Goal: Transaction & Acquisition: Download file/media

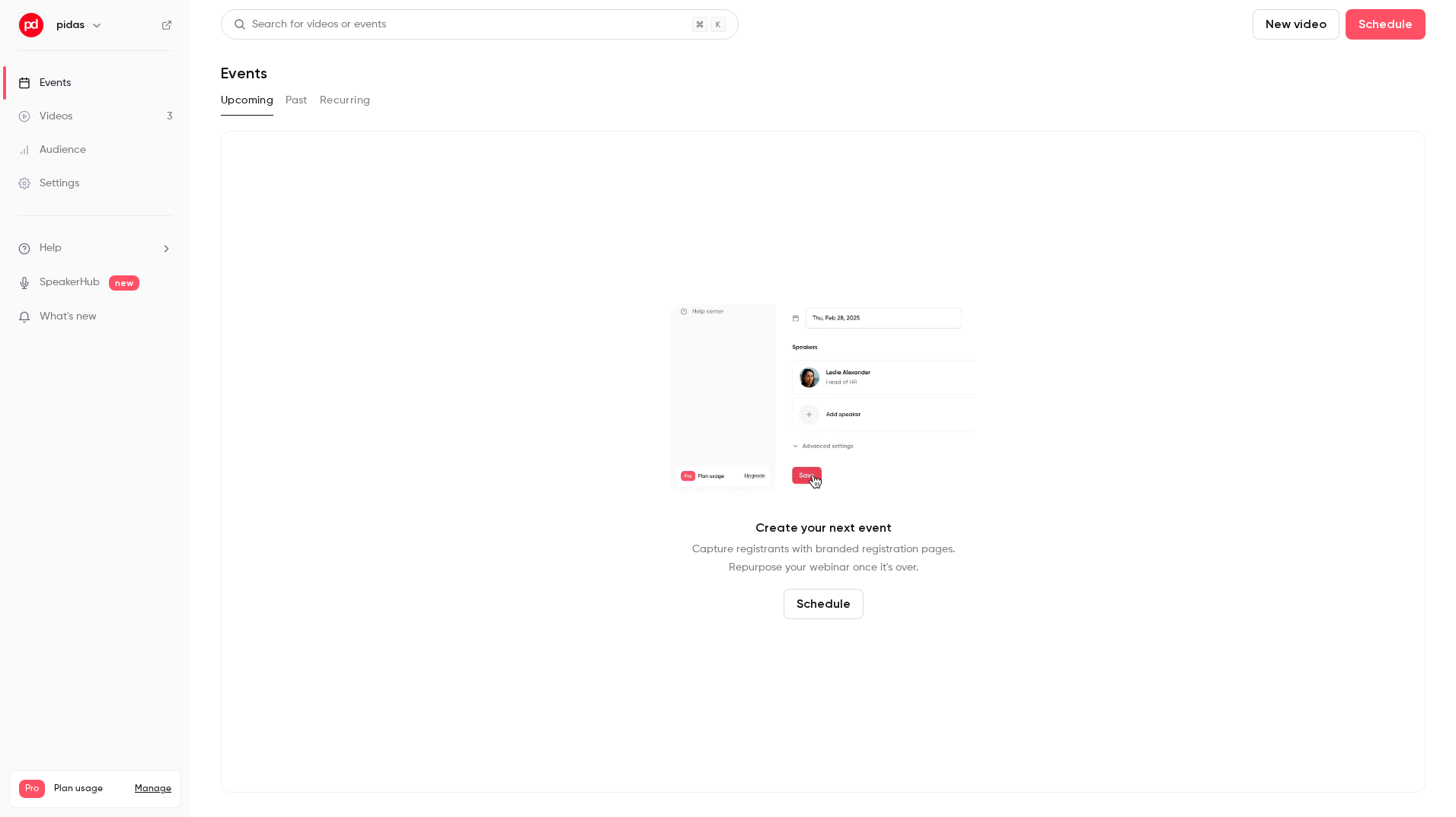
click at [40, 115] on div "Videos" at bounding box center [45, 116] width 54 height 15
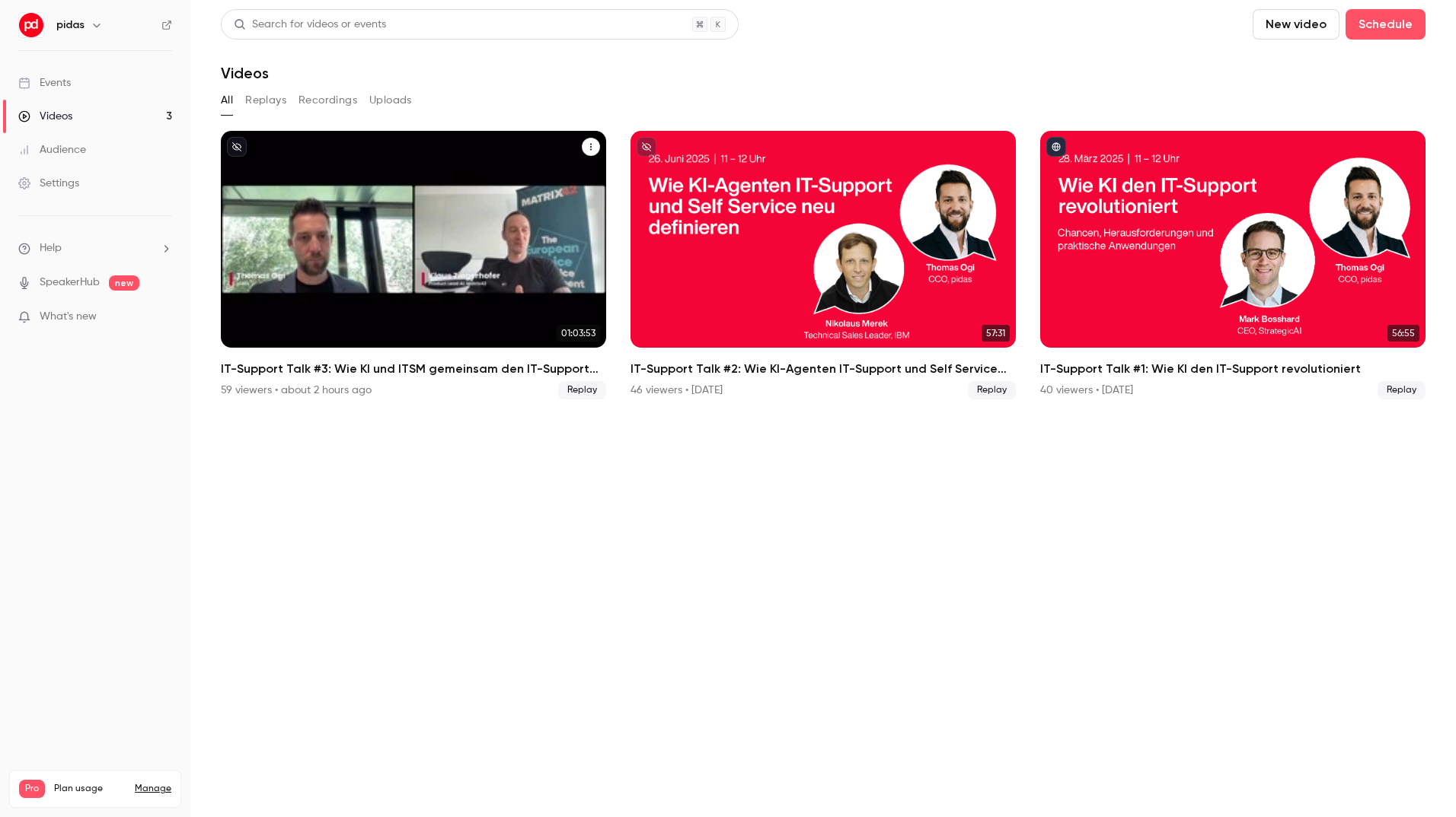
click at [494, 205] on div "IT-Support Talk #3: Wie KI und ITSM gemeinsam den IT-Support transformieren" at bounding box center [413, 239] width 385 height 217
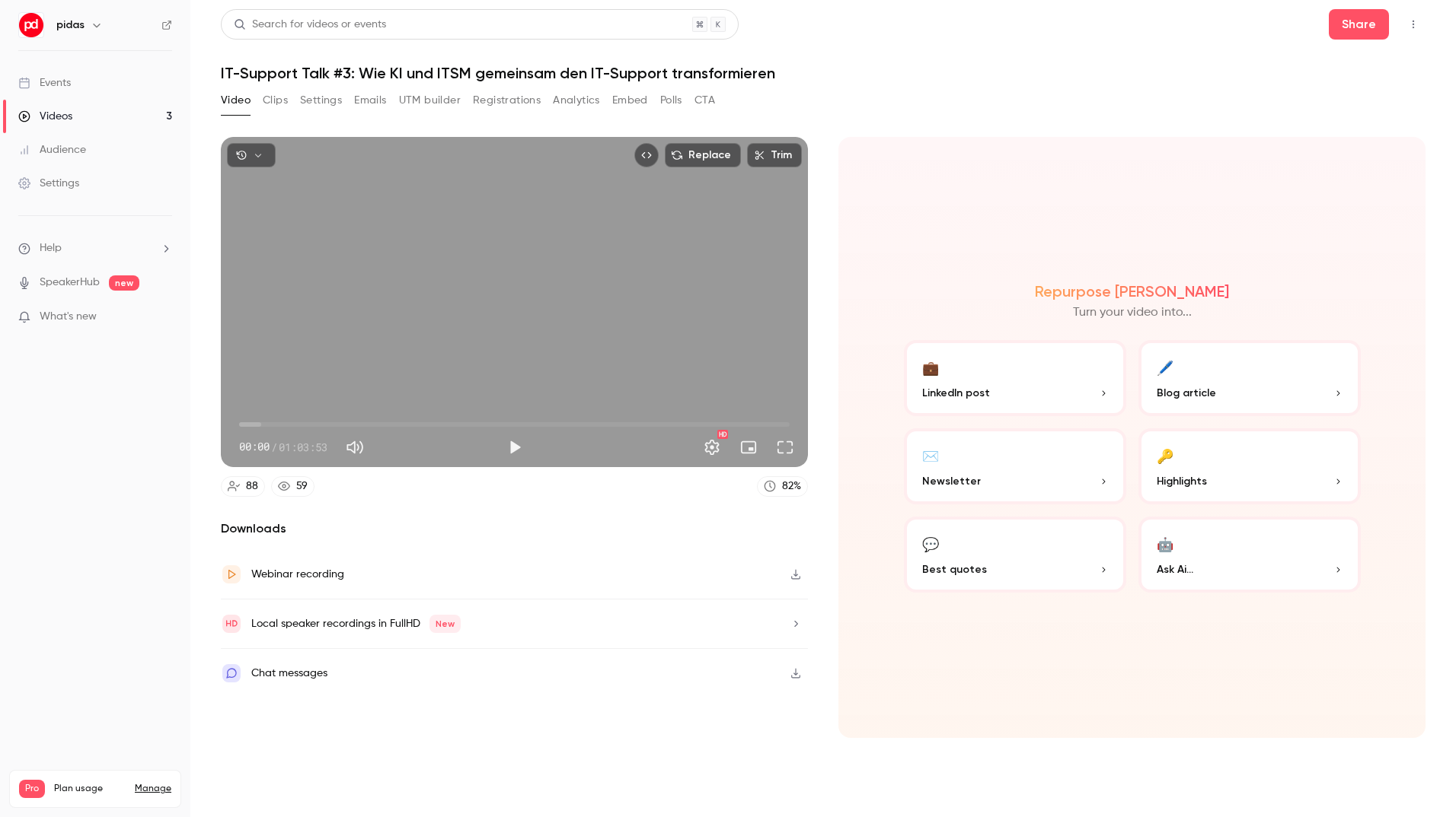
click at [581, 102] on button "Analytics" at bounding box center [577, 100] width 47 height 25
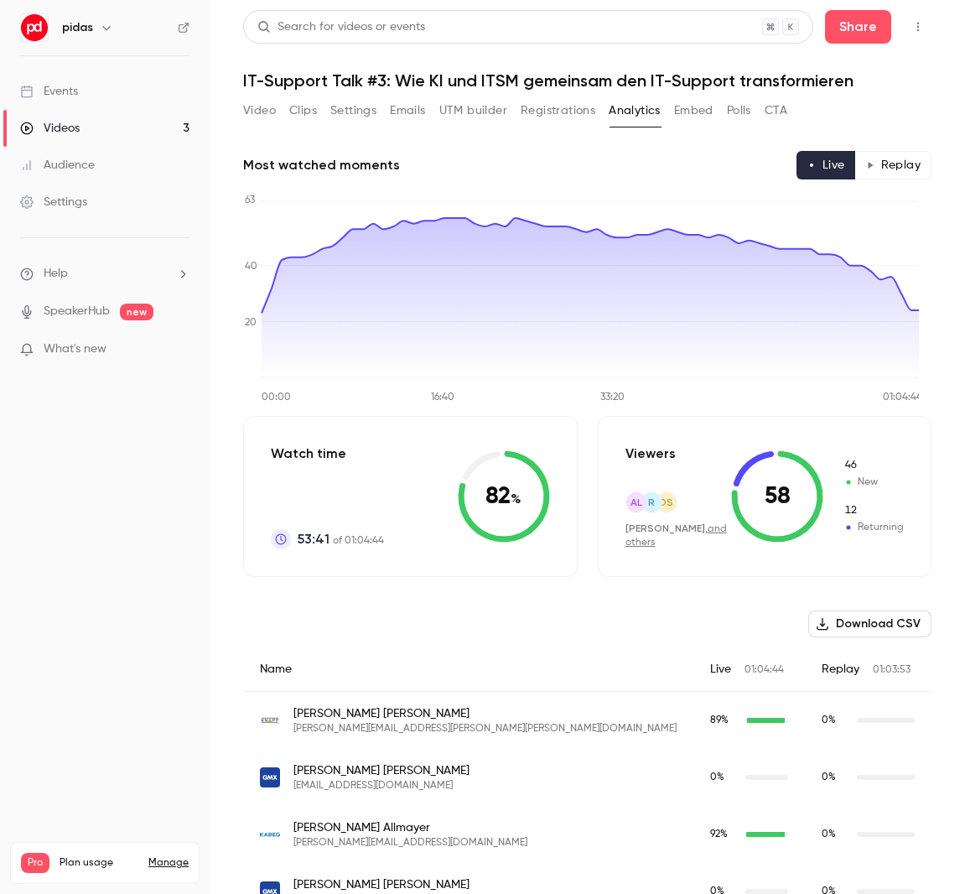
click at [396, 25] on div "Search for videos or events" at bounding box center [341, 27] width 168 height 18
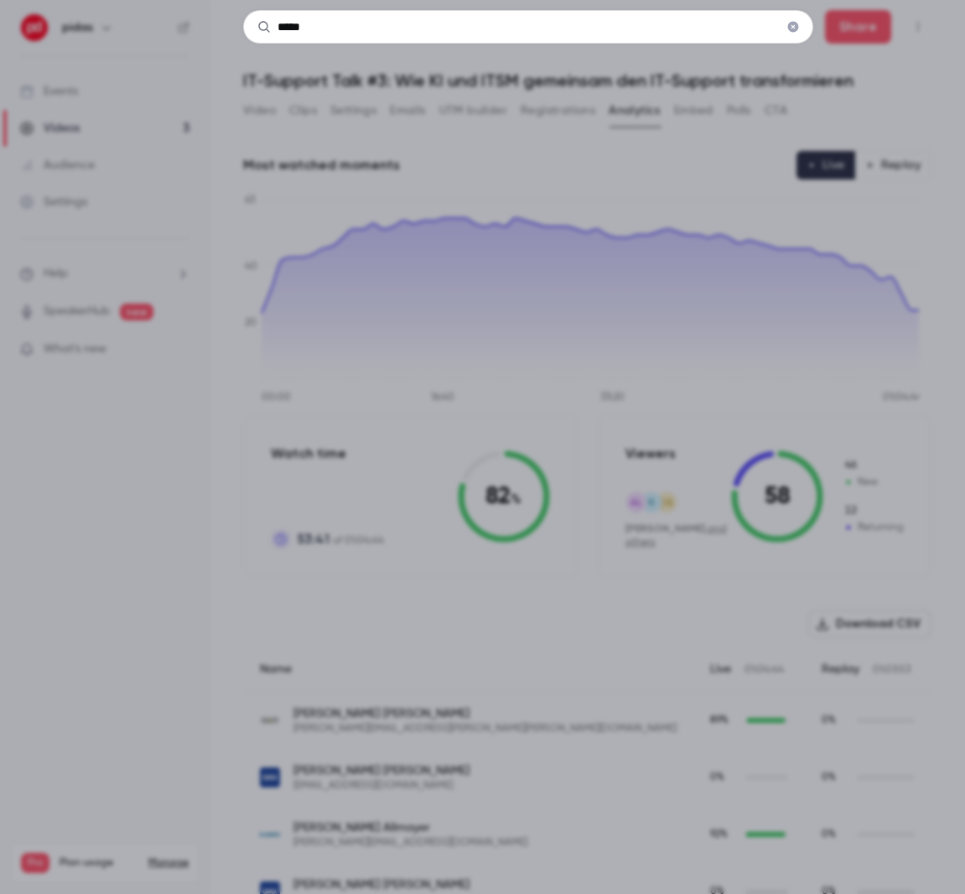
type input "*****"
click at [900, 251] on div "*****" at bounding box center [482, 447] width 965 height 894
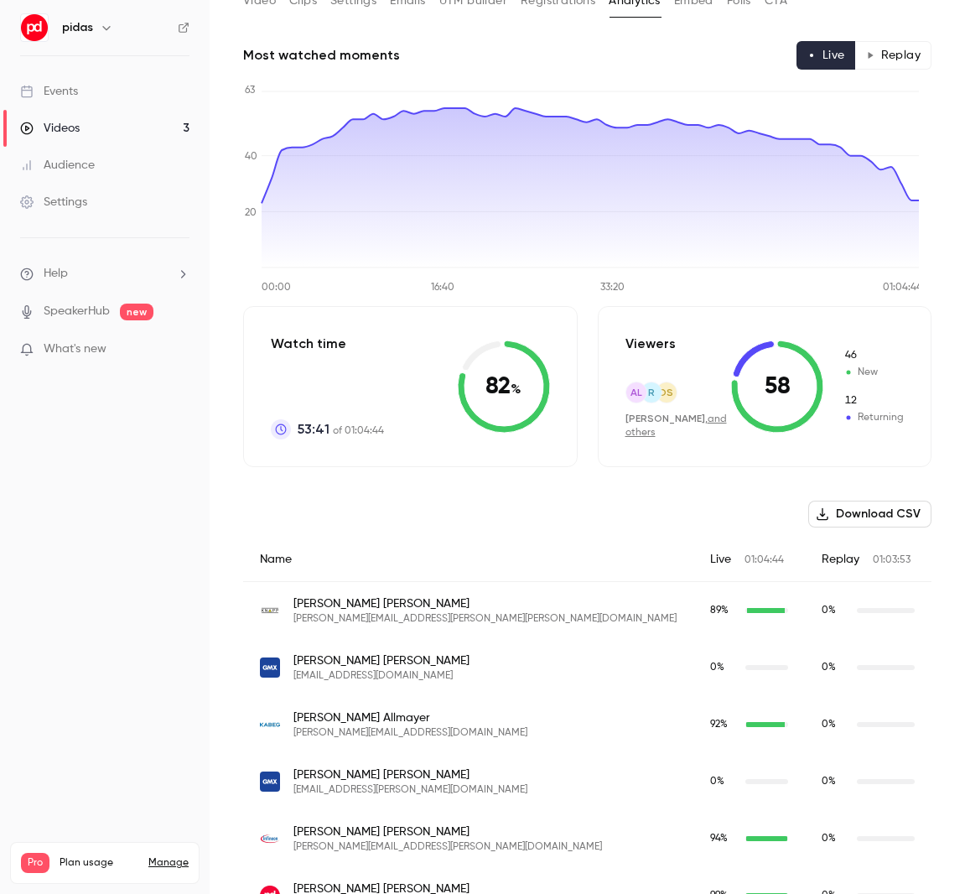
scroll to position [111, 0]
click at [293, 562] on div "Name" at bounding box center [468, 558] width 450 height 44
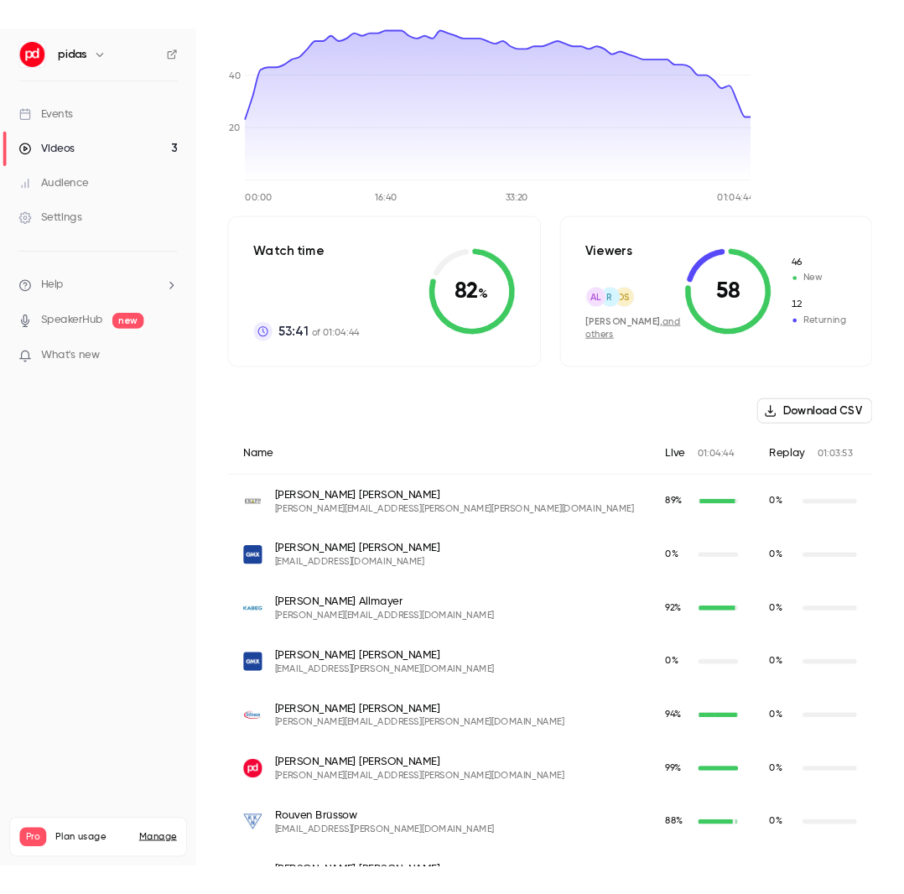
scroll to position [236, 0]
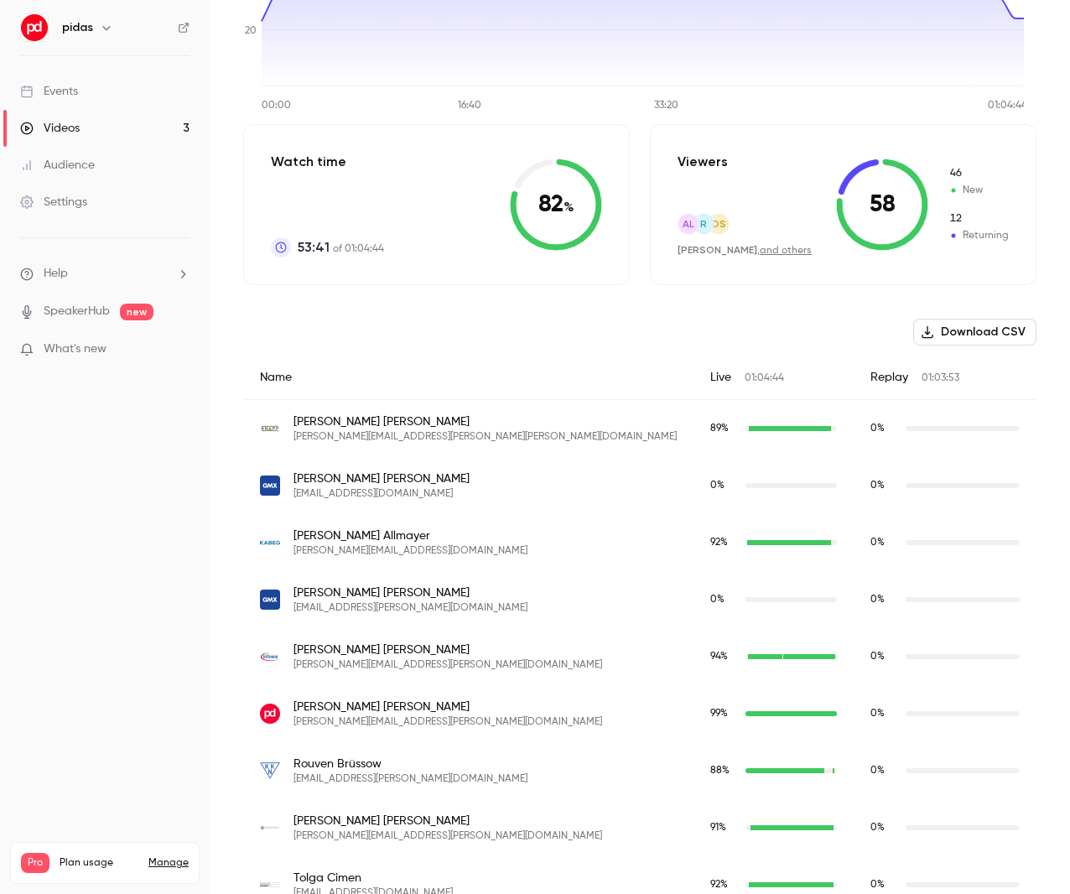
scroll to position [293, 0]
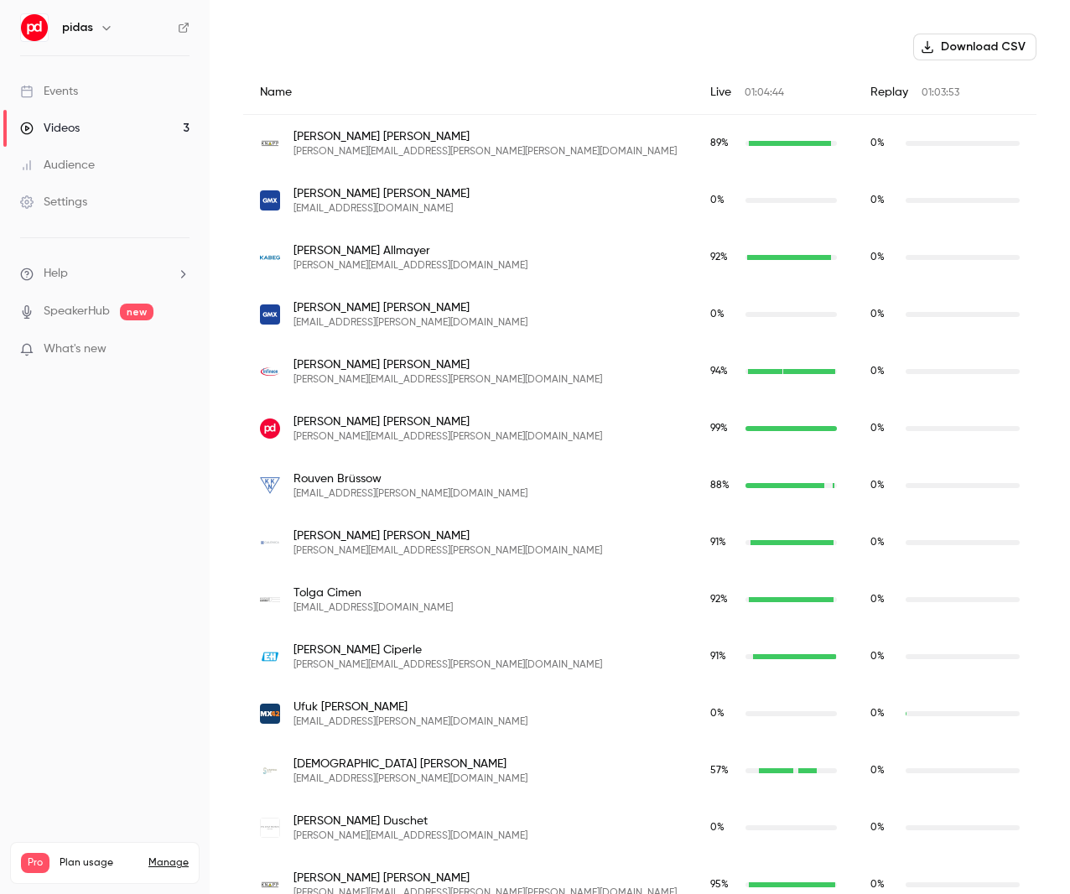
scroll to position [566, 0]
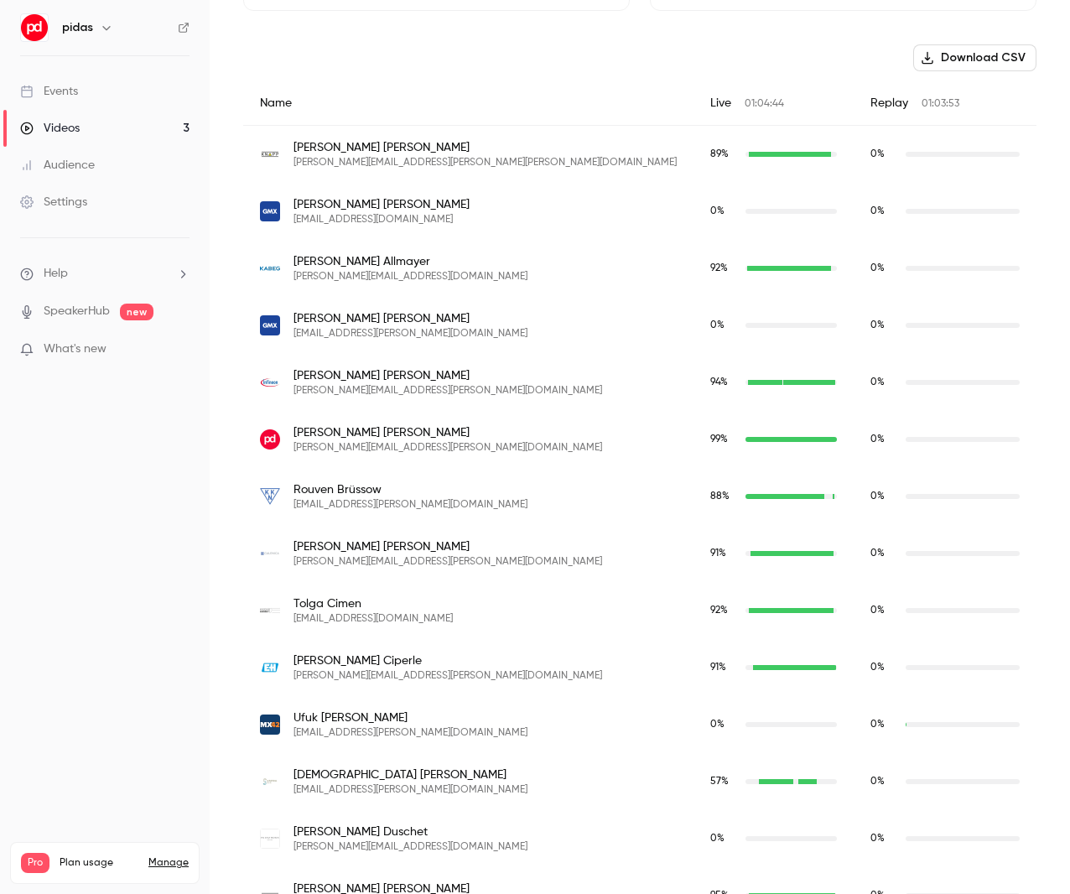
click at [235, 297] on main "Search for videos or events Share IT-Support Talk #3: Wie KI und ITSM gemeinsam…" at bounding box center [640, 447] width 860 height 894
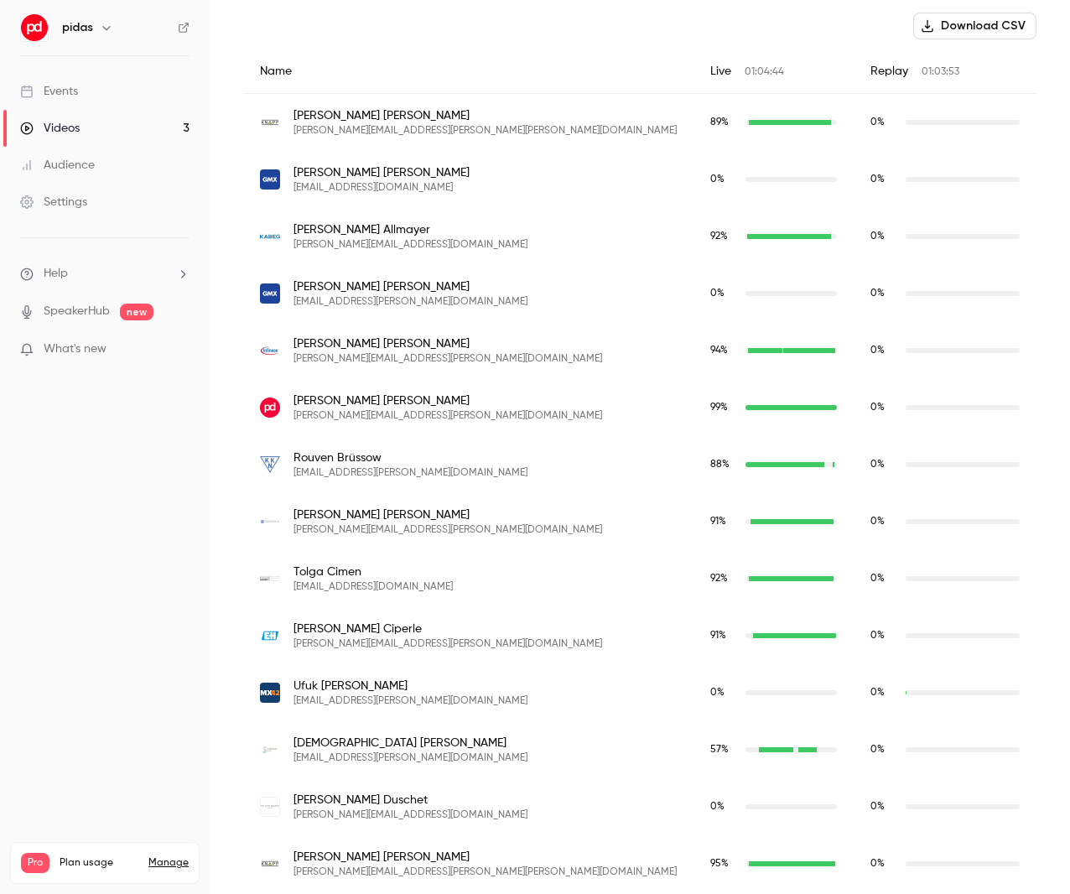
scroll to position [598, 0]
click at [226, 339] on main "Search for videos or events Share IT-Support Talk #3: Wie KI und ITSM gemeinsam…" at bounding box center [640, 447] width 860 height 894
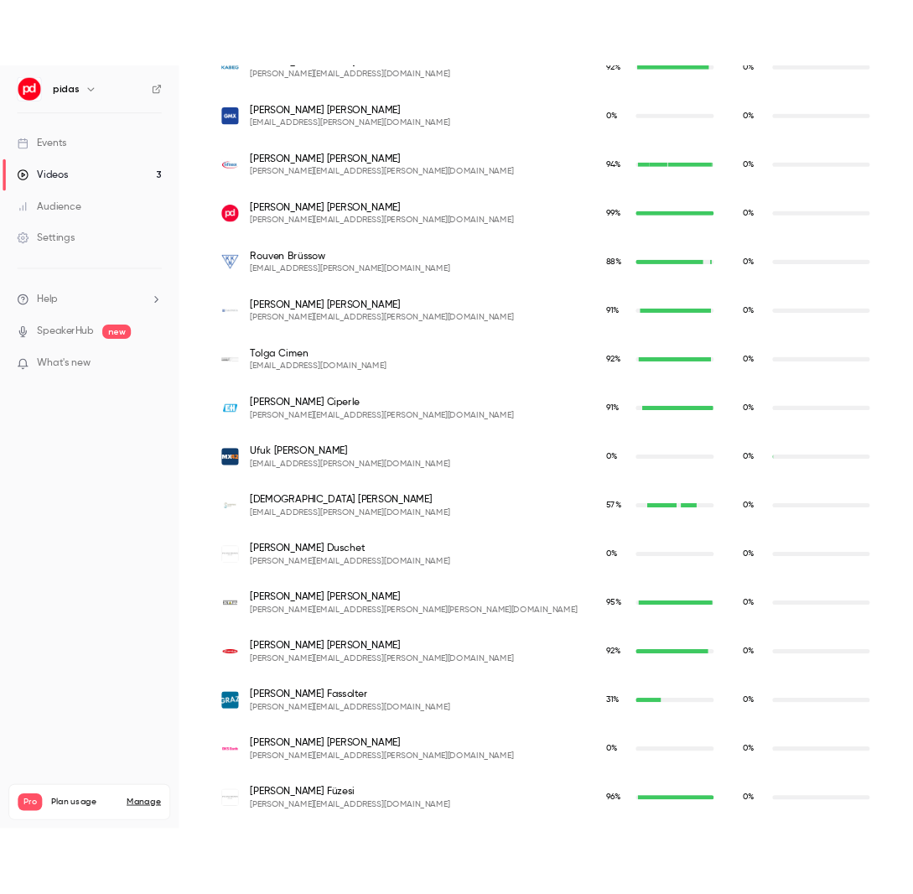
scroll to position [833, 0]
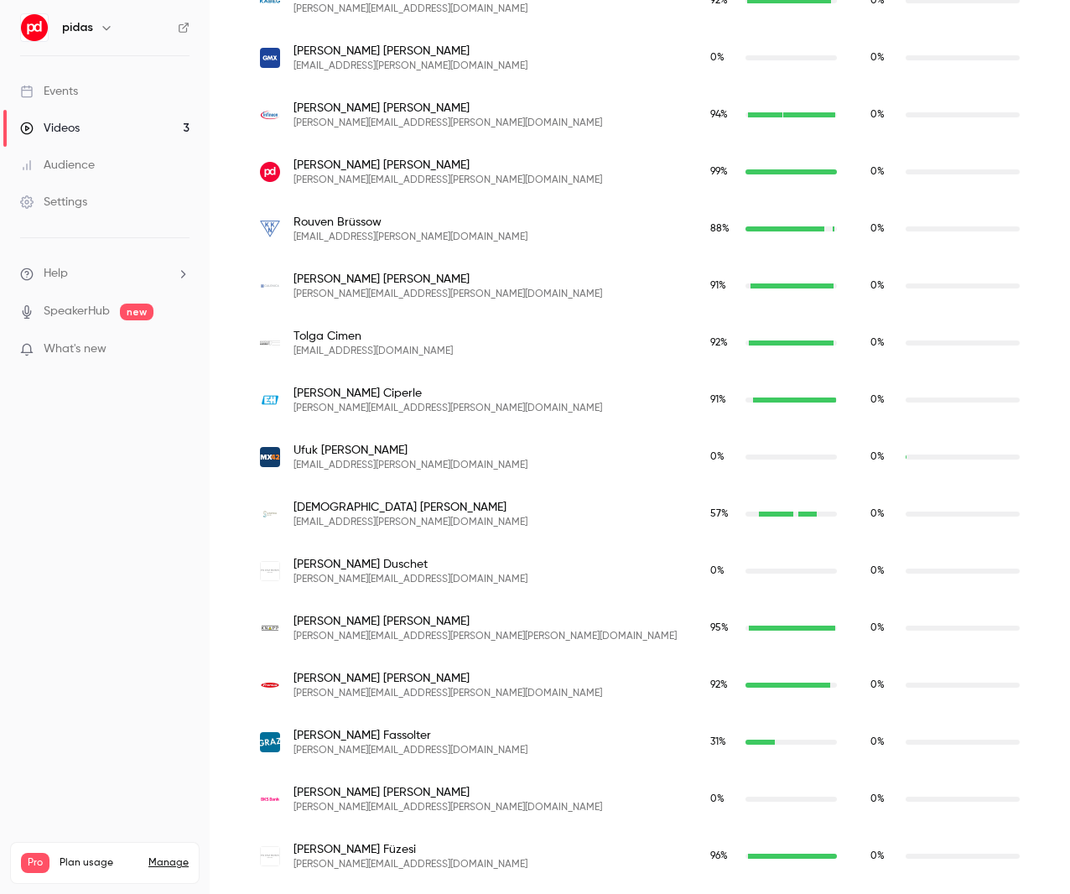
click at [235, 389] on main "Search for videos or events Share IT-Support Talk #3: Wie KI und ITSM gemeinsam…" at bounding box center [640, 447] width 860 height 894
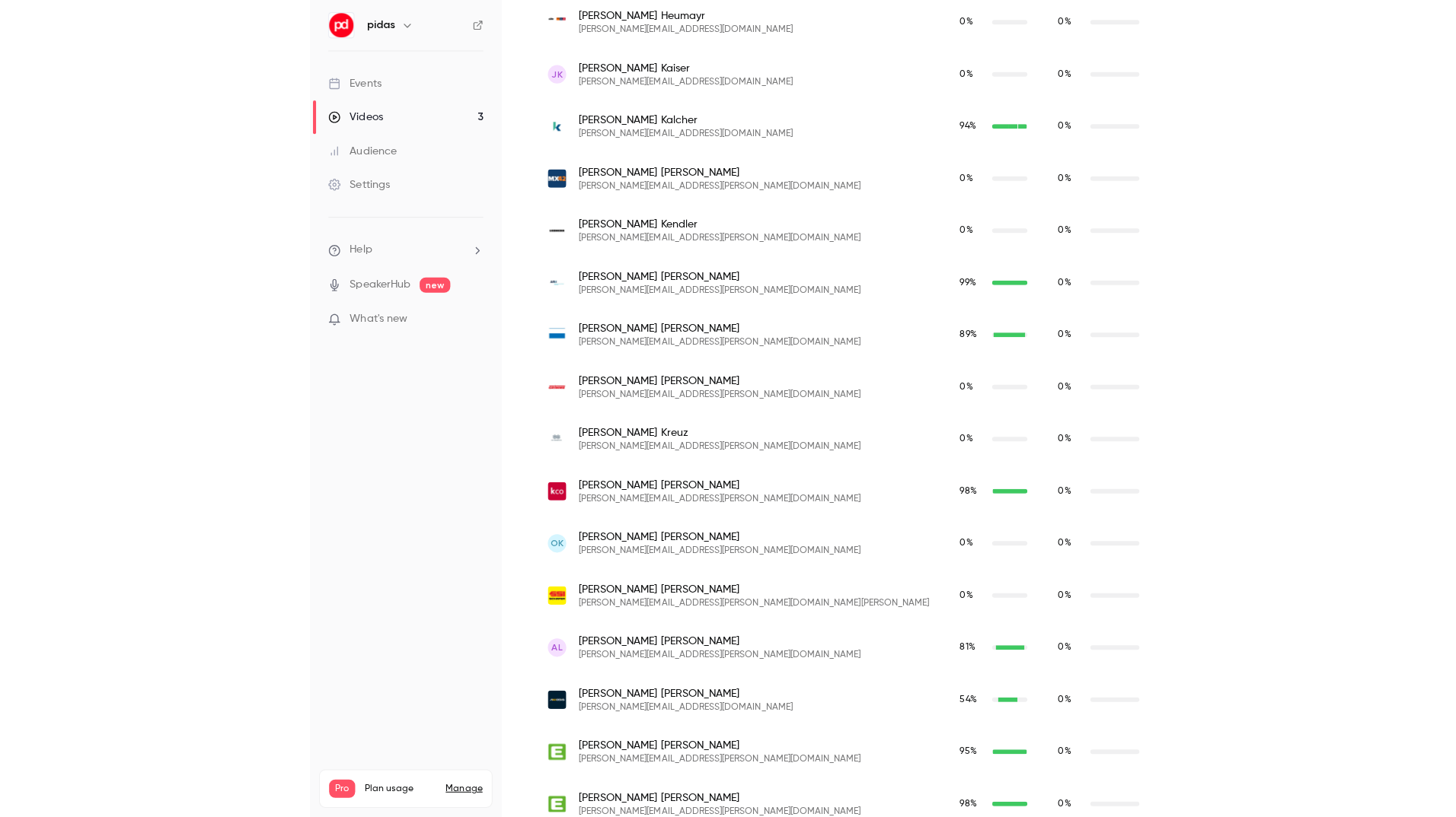
scroll to position [1823, 0]
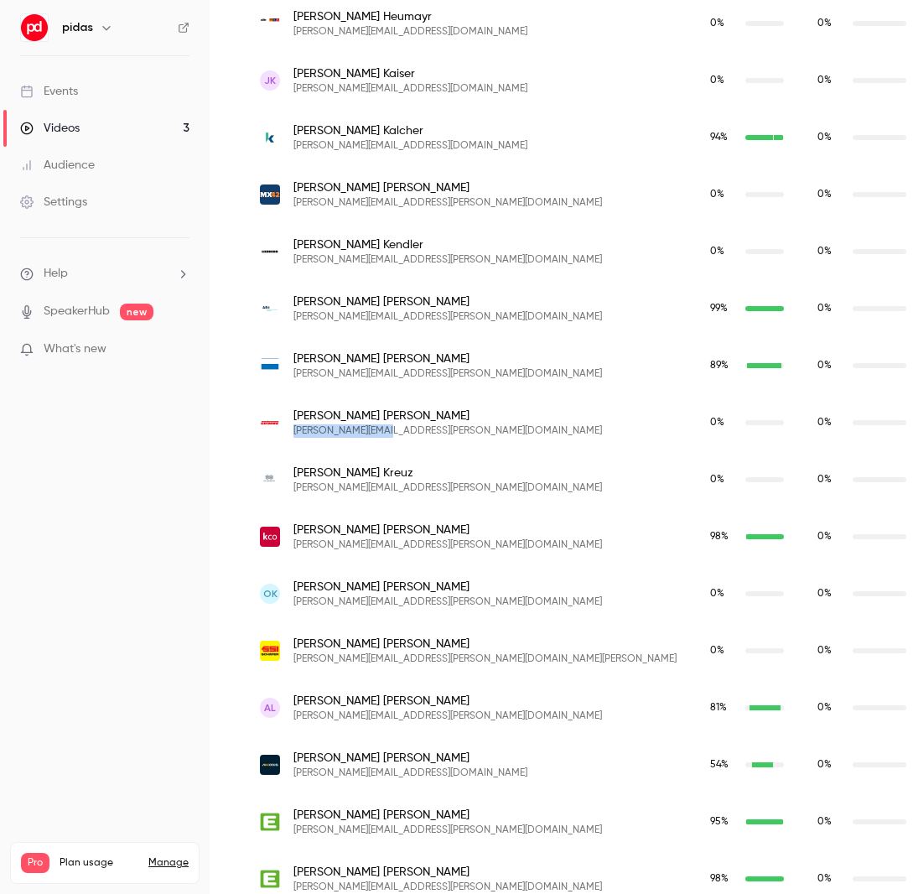
drag, startPoint x: 406, startPoint y: 433, endPoint x: 293, endPoint y: 432, distance: 112.3
click at [293, 432] on div "Thomas Kramer t.kramer@grimme.de" at bounding box center [468, 422] width 417 height 30
copy span "[PERSON_NAME][EMAIL_ADDRESS][PERSON_NAME][DOMAIN_NAME]"
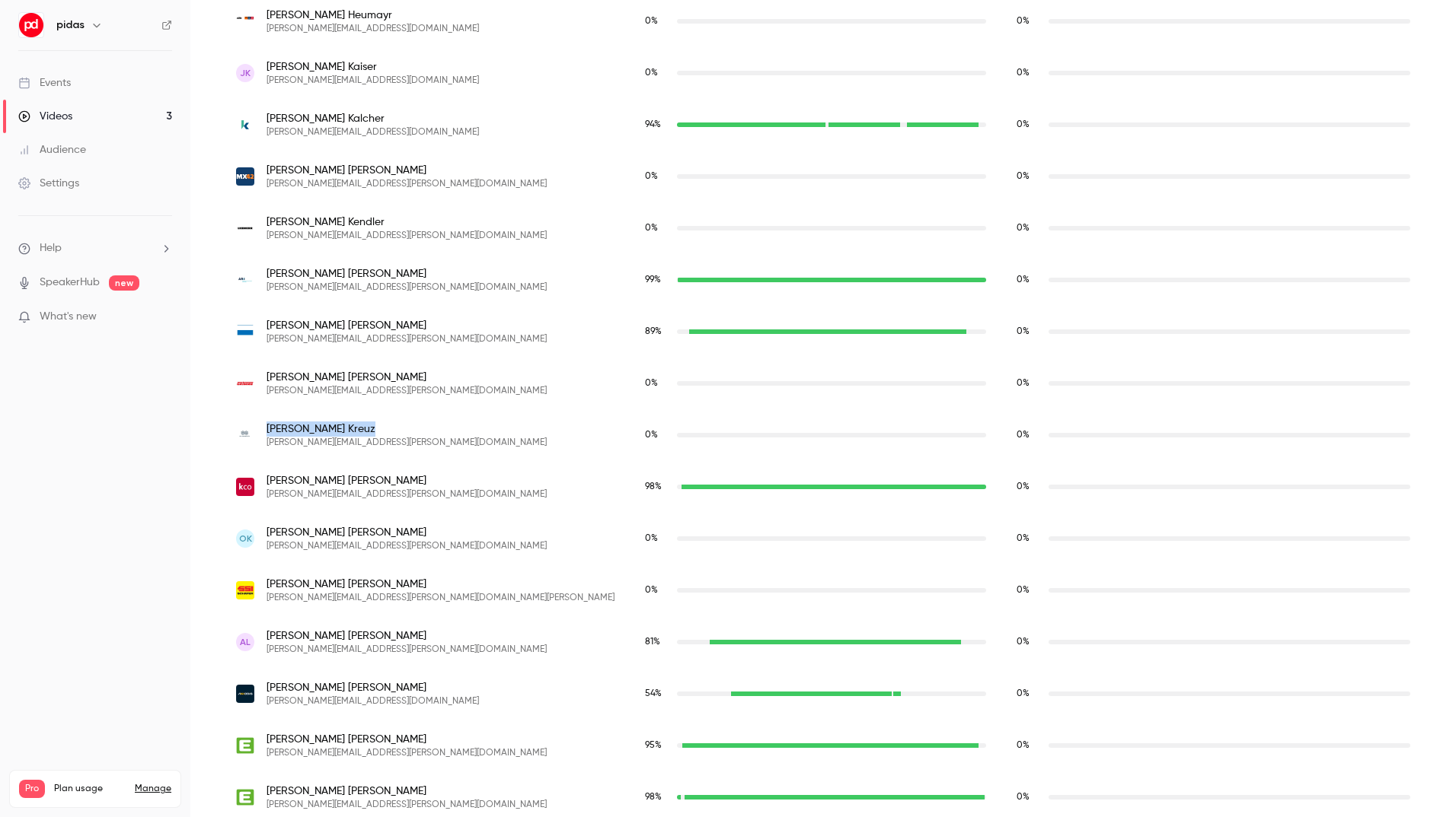
drag, startPoint x: 332, startPoint y: 428, endPoint x: 269, endPoint y: 435, distance: 63.4
click at [269, 435] on span "Paul Kreuz" at bounding box center [406, 428] width 280 height 15
copy span "Paul Kreuz"
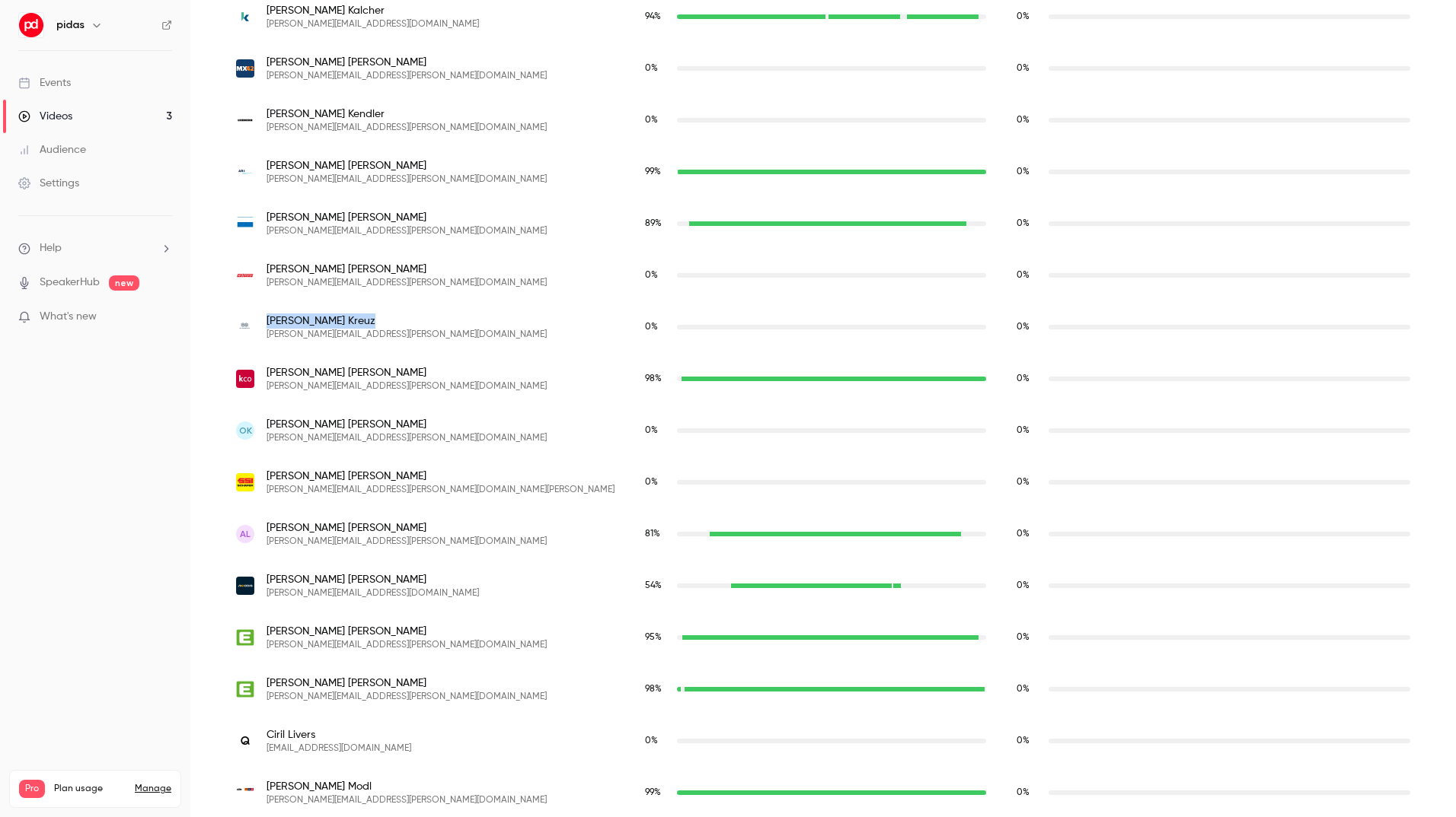
scroll to position [1982, 0]
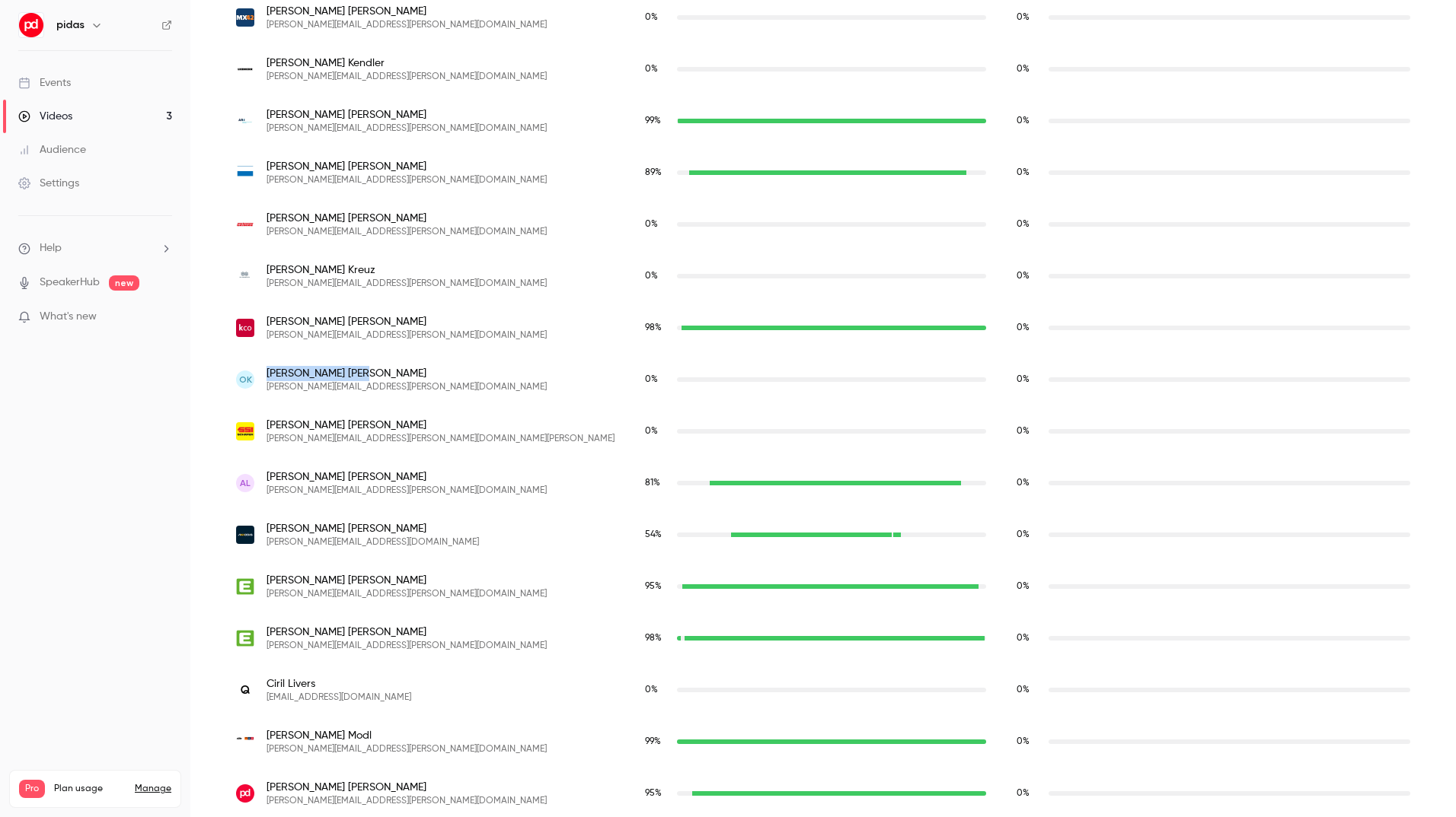
drag, startPoint x: 323, startPoint y: 374, endPoint x: 267, endPoint y: 377, distance: 56.1
click at [267, 377] on span "Oliver Kuck" at bounding box center [406, 373] width 280 height 15
copy span "Oliver Kuck"
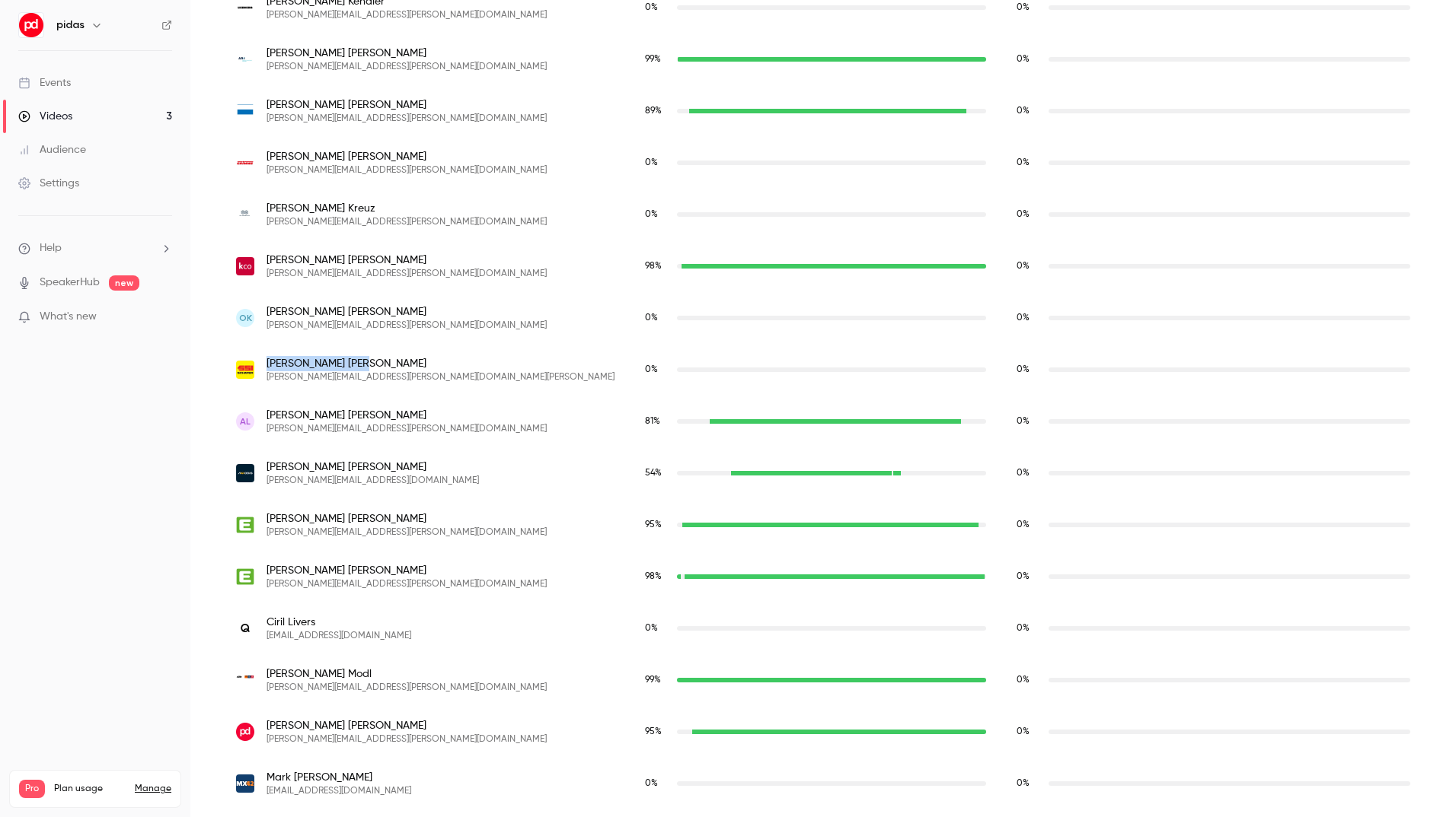
drag, startPoint x: 331, startPoint y: 363, endPoint x: 263, endPoint y: 365, distance: 68.0
click at [263, 365] on div "Arnold Lanz arnold.lanz@ssi-schaefer.com" at bounding box center [425, 369] width 379 height 27
copy span "Arnold Lanz"
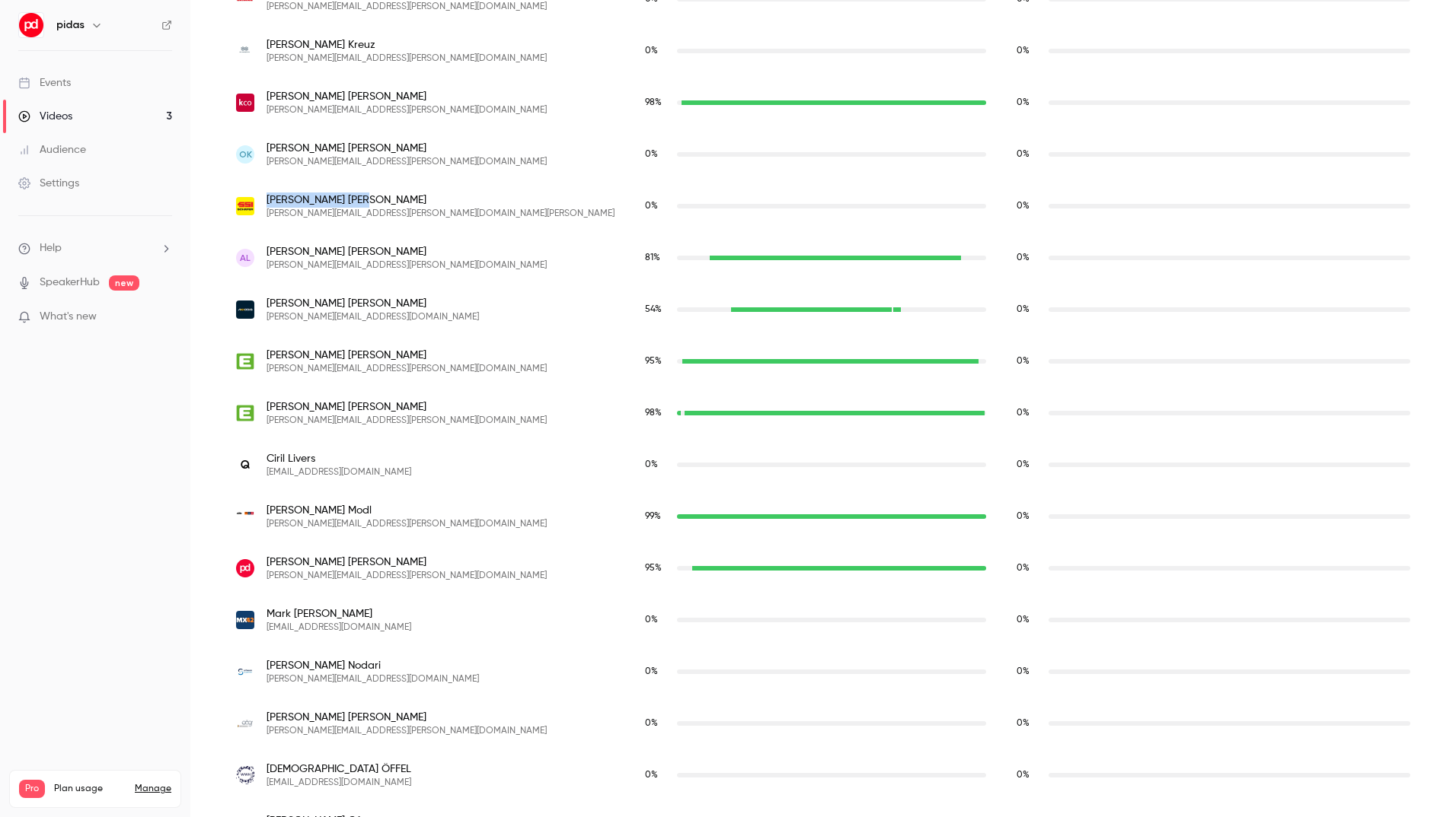
scroll to position [2209, 0]
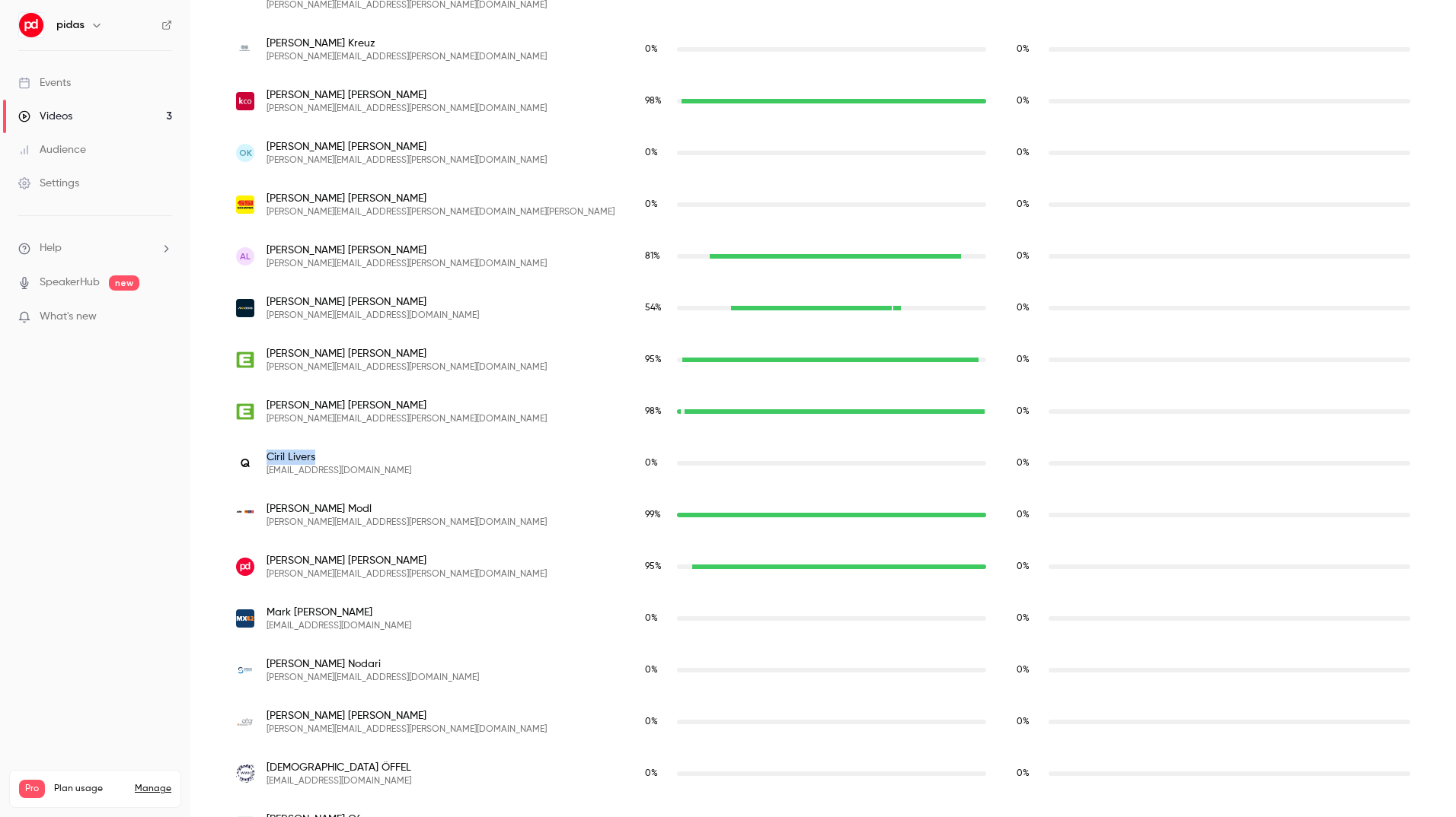
drag, startPoint x: 318, startPoint y: 458, endPoint x: 268, endPoint y: 458, distance: 50.0
click at [268, 458] on span "Ciril Livers" at bounding box center [338, 457] width 144 height 15
copy span "Ciril Livers"
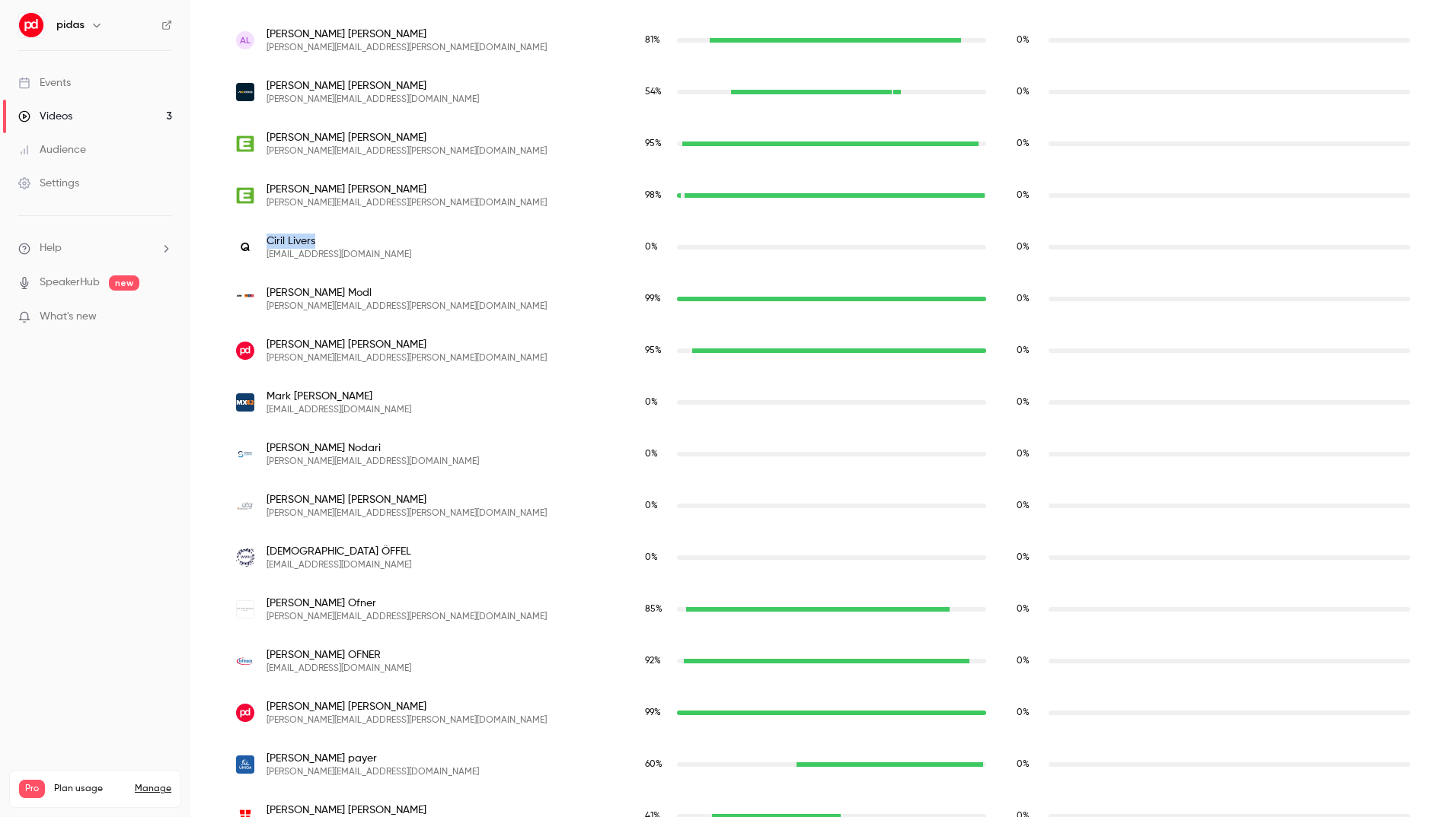
scroll to position [2427, 0]
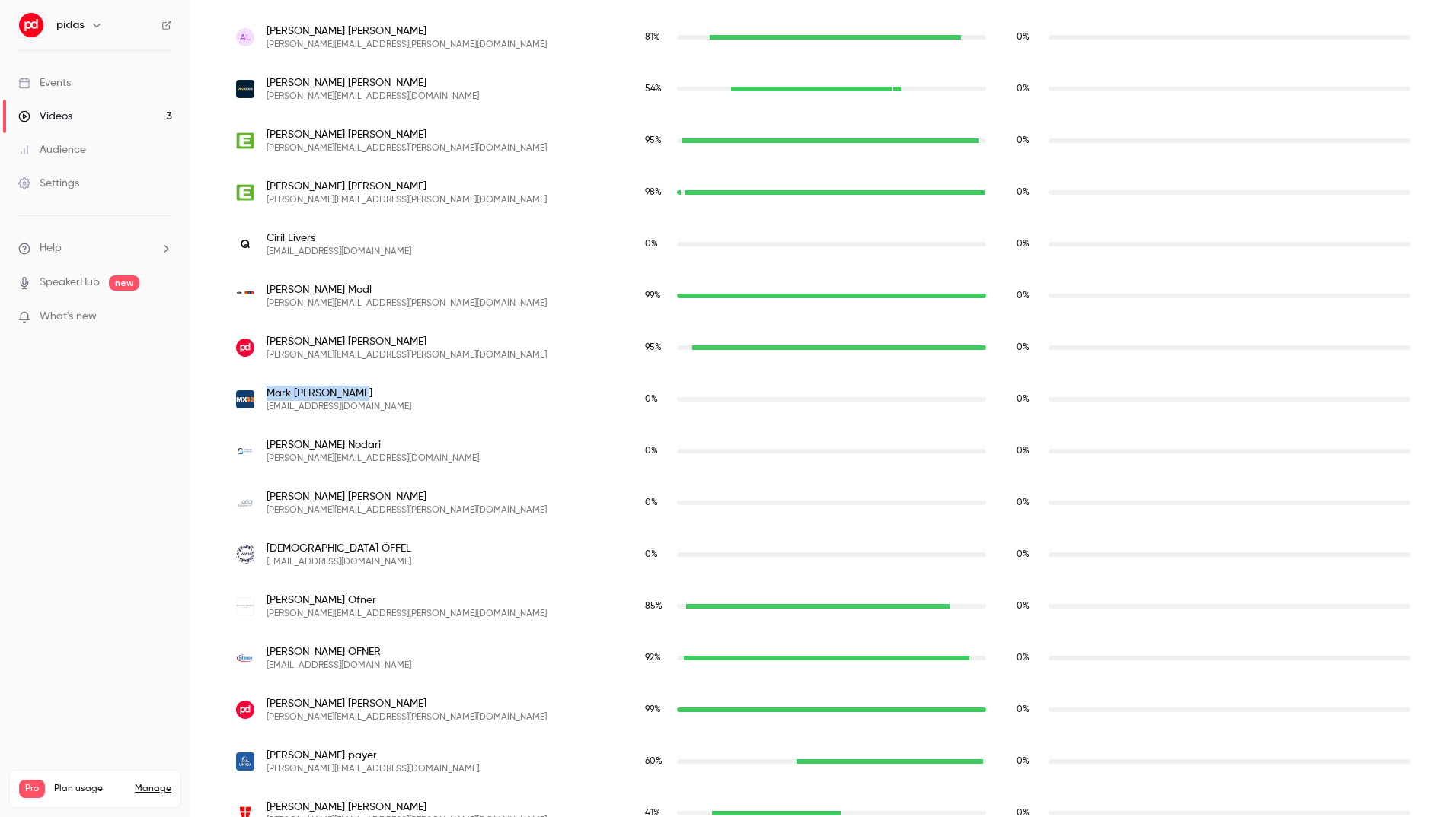
drag, startPoint x: 365, startPoint y: 395, endPoint x: 266, endPoint y: 398, distance: 99.0
click at [266, 398] on div "Mark Nienstermann mark.nienstermann@matrix42.com" at bounding box center [425, 399] width 379 height 27
copy span "Mark Nienstermann"
drag, startPoint x: 334, startPoint y: 445, endPoint x: 263, endPoint y: 445, distance: 71.0
click at [263, 445] on div "Flavio Nodari flavio.nodari@scheuss-partner.ch" at bounding box center [425, 451] width 379 height 27
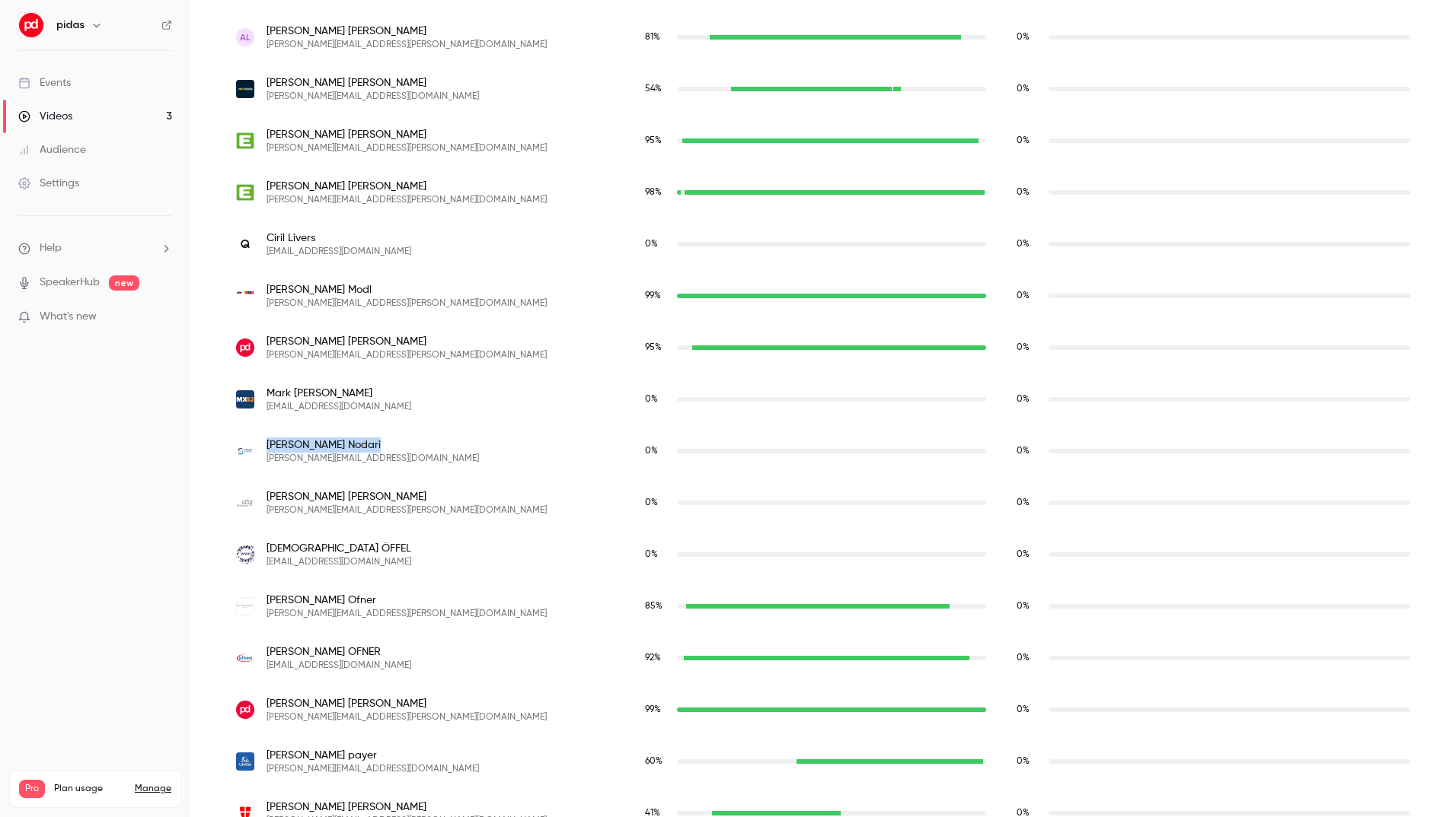
copy span "Flavio Nodari"
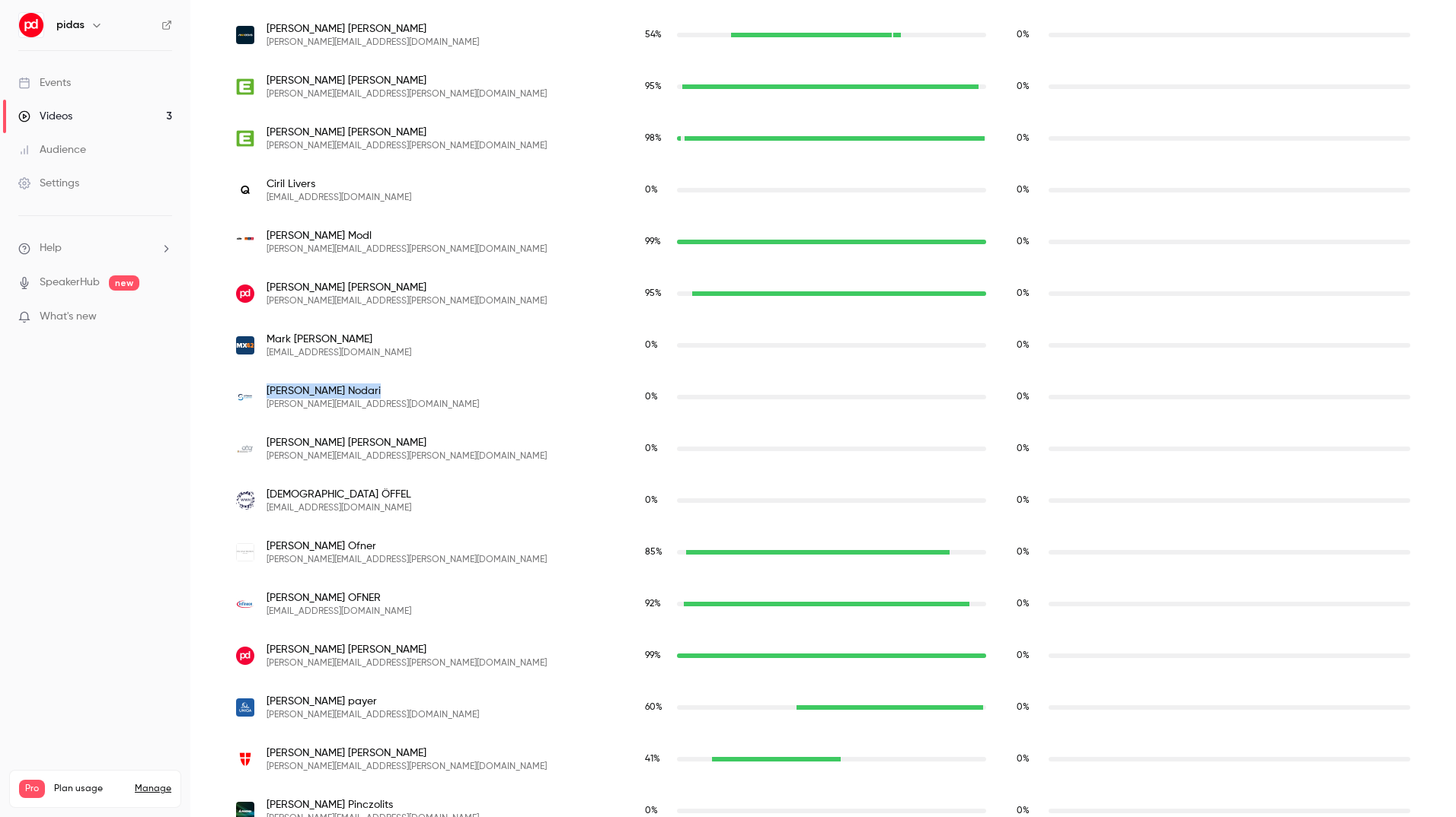
scroll to position [2482, 0]
drag, startPoint x: 367, startPoint y: 439, endPoint x: 266, endPoint y: 443, distance: 101.1
click at [266, 443] on span "Peter Oberndorfer" at bounding box center [406, 442] width 280 height 15
copy span "Peter Oberndorfer"
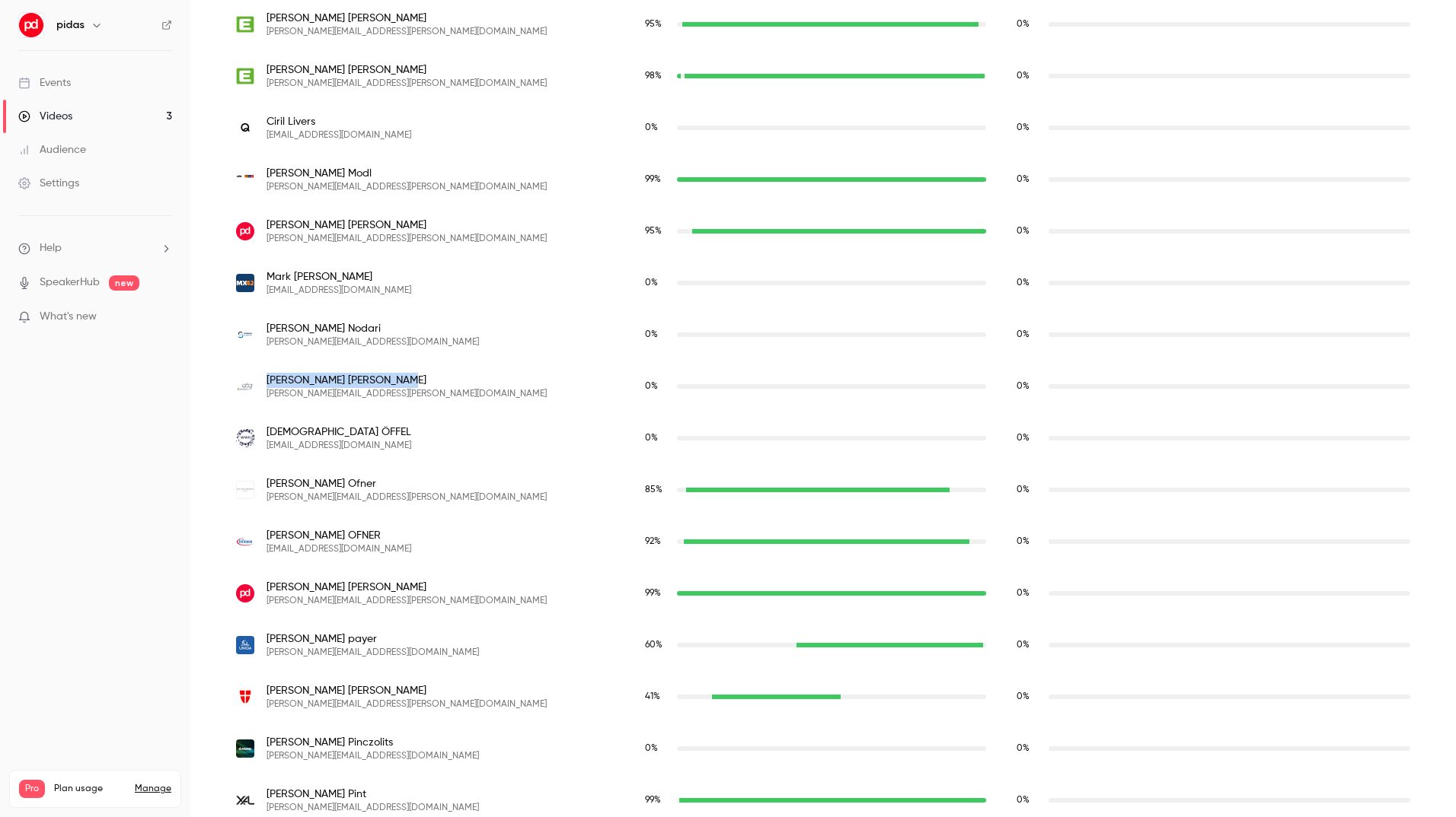
scroll to position [2545, 0]
drag, startPoint x: 359, startPoint y: 429, endPoint x: 264, endPoint y: 431, distance: 95.0
click at [264, 431] on div "Christian ÖFFEL christian.oeffel@vamed.com" at bounding box center [425, 438] width 379 height 27
copy span "Christian ÖFFEL"
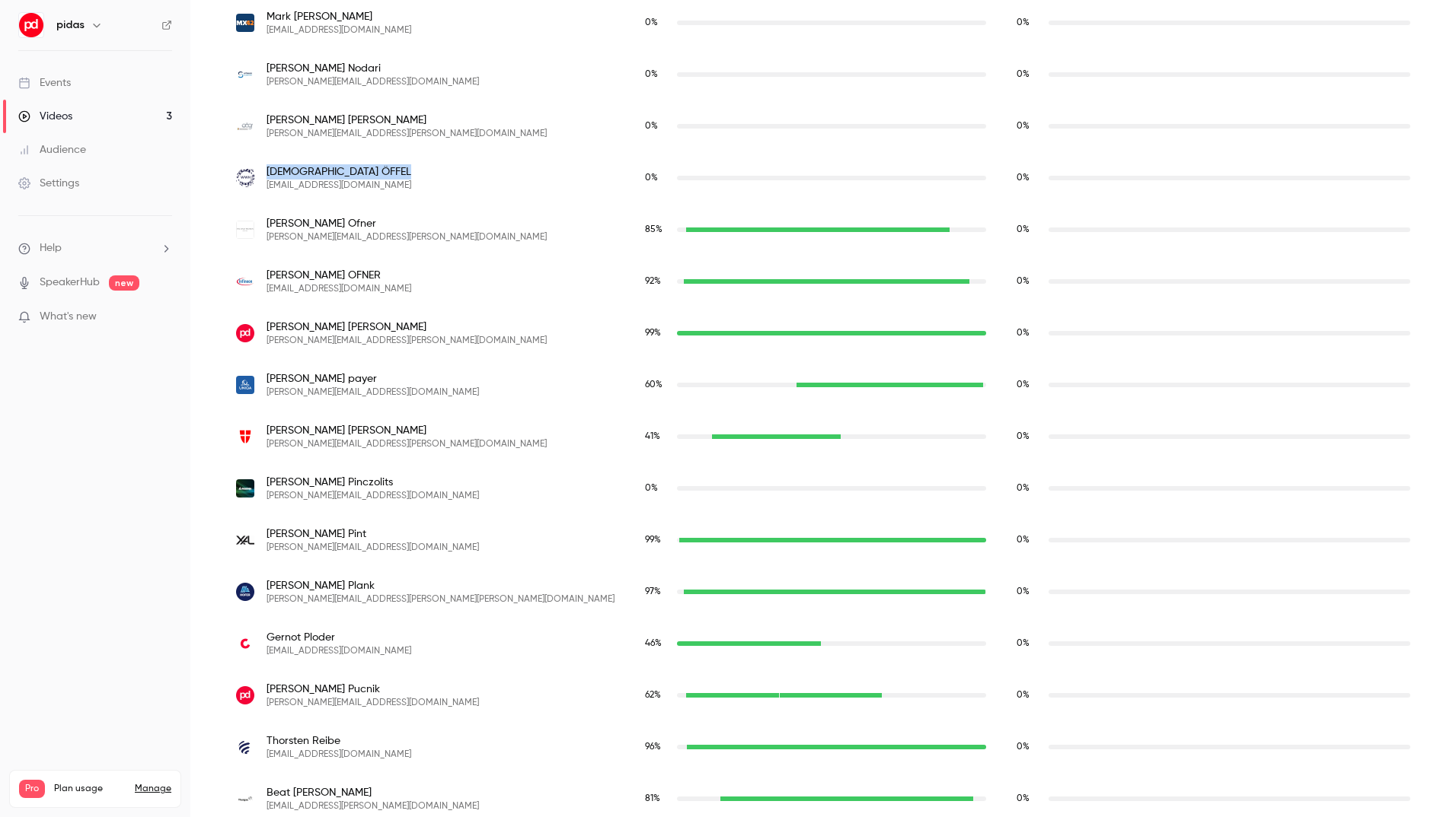
scroll to position [2850, 0]
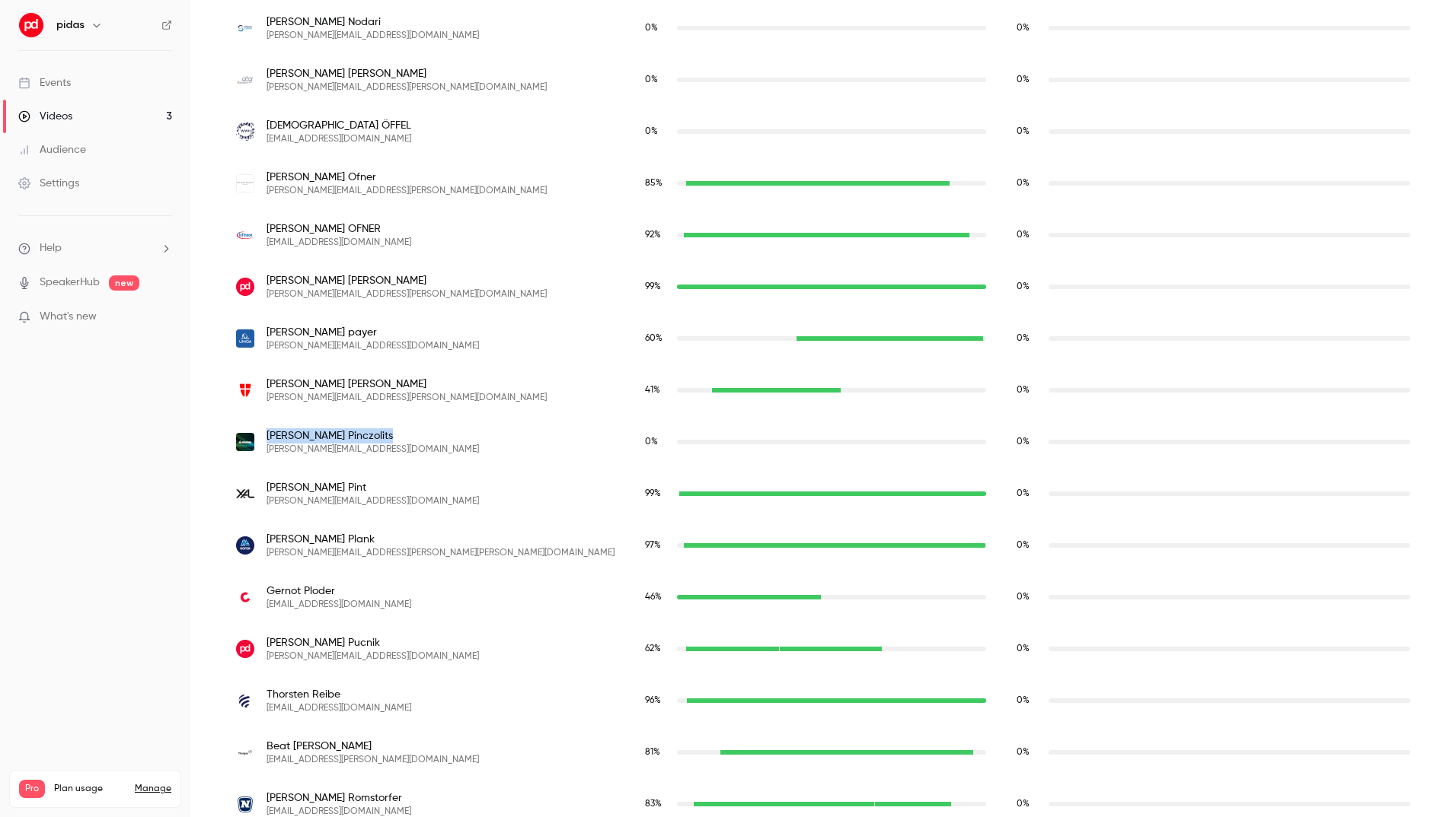
drag, startPoint x: 368, startPoint y: 432, endPoint x: 268, endPoint y: 442, distance: 100.5
click at [268, 442] on span "Walter Pinczolits" at bounding box center [372, 436] width 213 height 15
copy span "Walter Pinczolits"
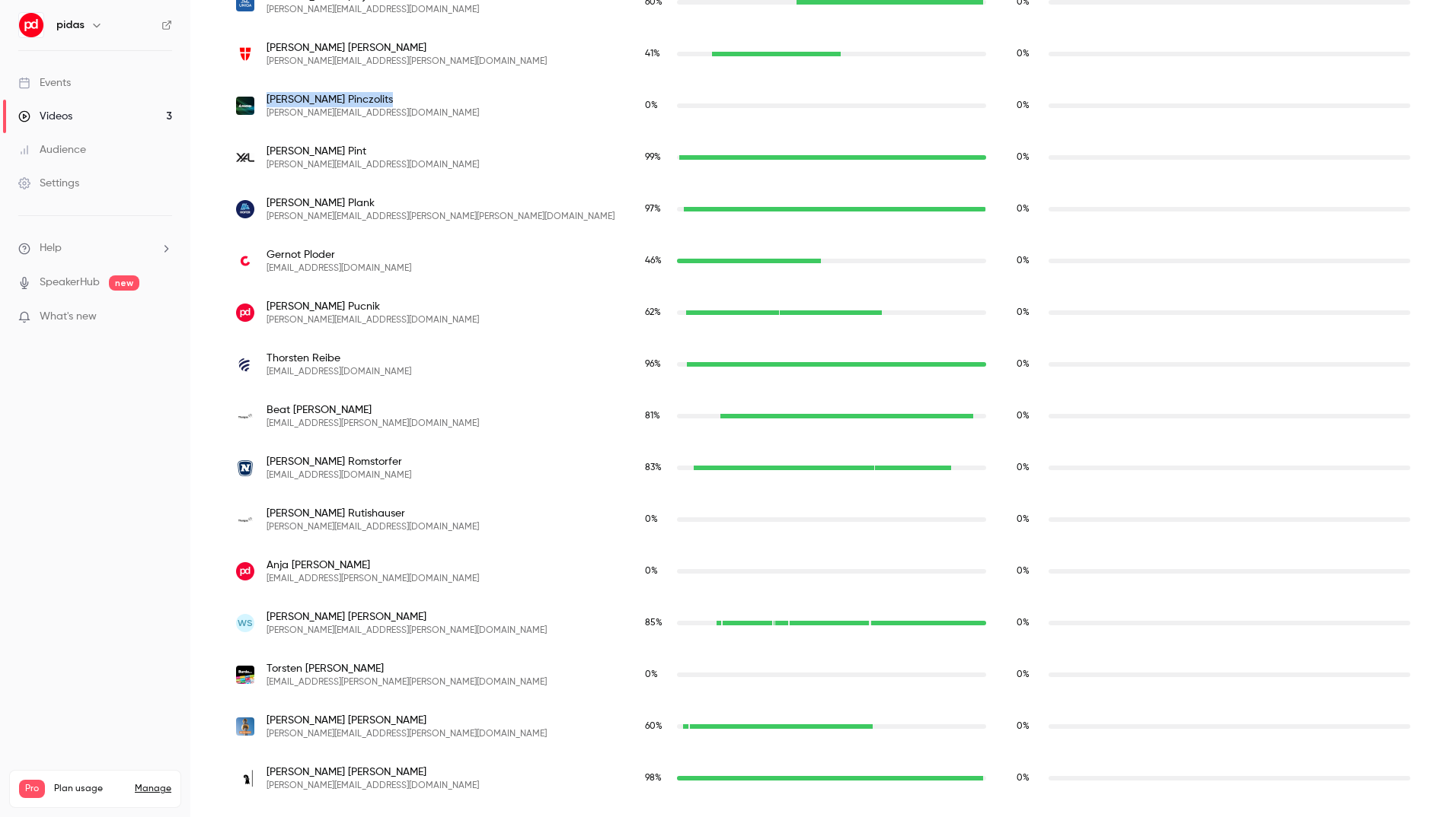
scroll to position [3187, 0]
drag, startPoint x: 374, startPoint y: 512, endPoint x: 267, endPoint y: 518, distance: 107.2
click at [267, 518] on span "Andreas Rutishauser" at bounding box center [372, 513] width 213 height 15
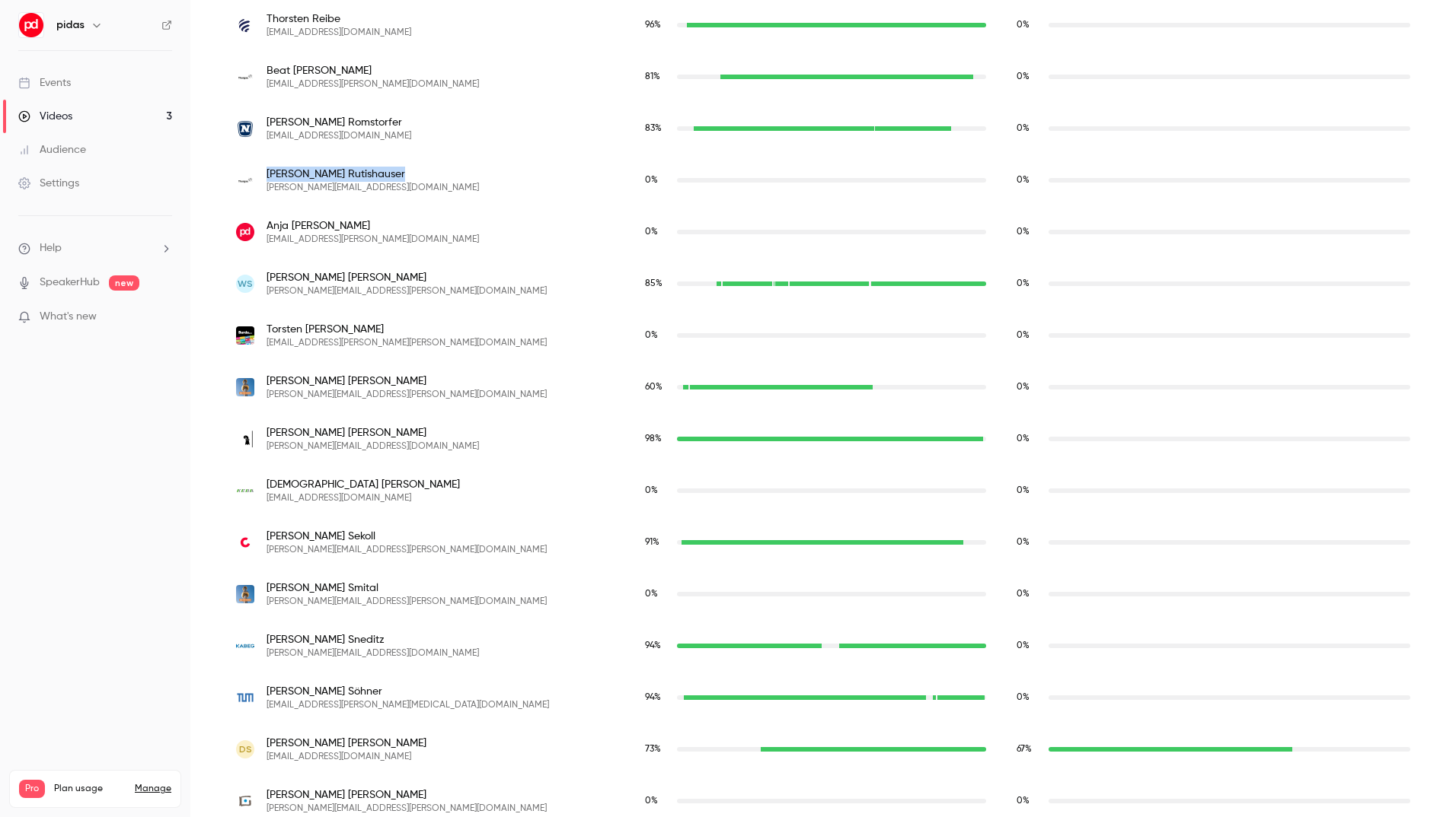
scroll to position [3530, 0]
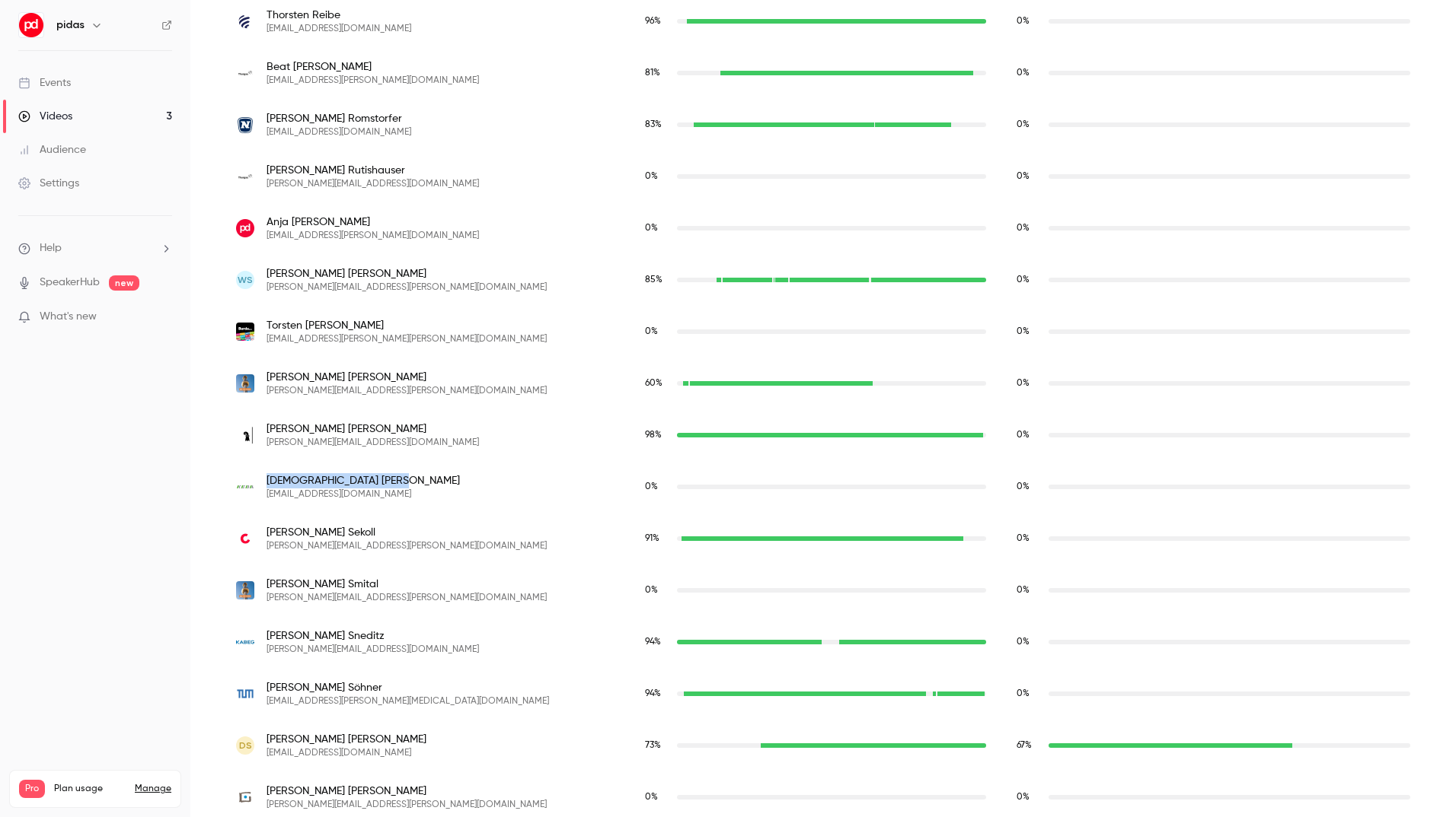
drag, startPoint x: 339, startPoint y: 477, endPoint x: 262, endPoint y: 483, distance: 77.2
click at [262, 483] on div "Christian Seidl sdc@keba.com" at bounding box center [425, 487] width 379 height 27
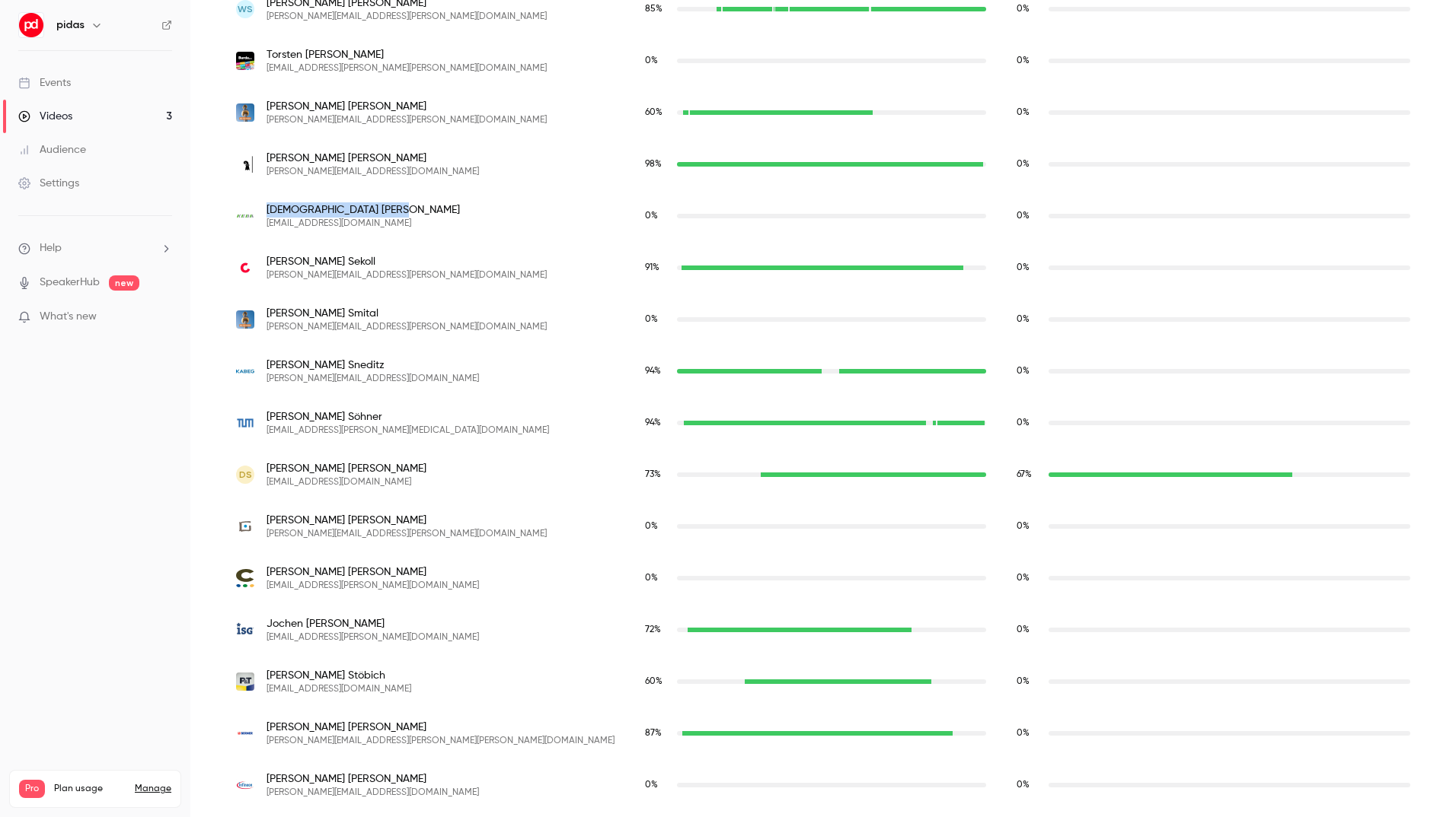
scroll to position [3803, 0]
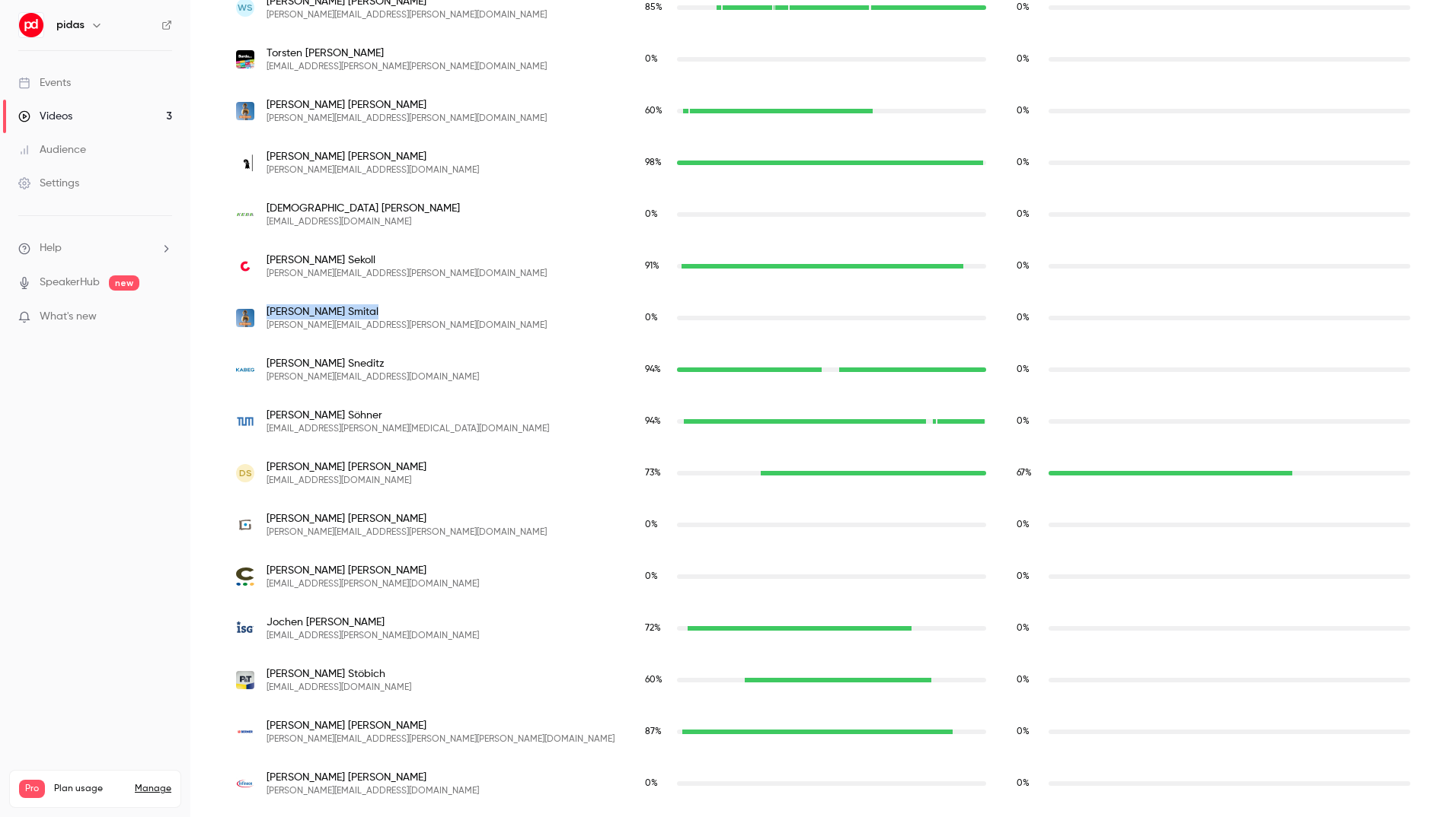
drag, startPoint x: 338, startPoint y: 310, endPoint x: 268, endPoint y: 311, distance: 70.0
click at [268, 311] on span "Martin Smital" at bounding box center [406, 311] width 280 height 15
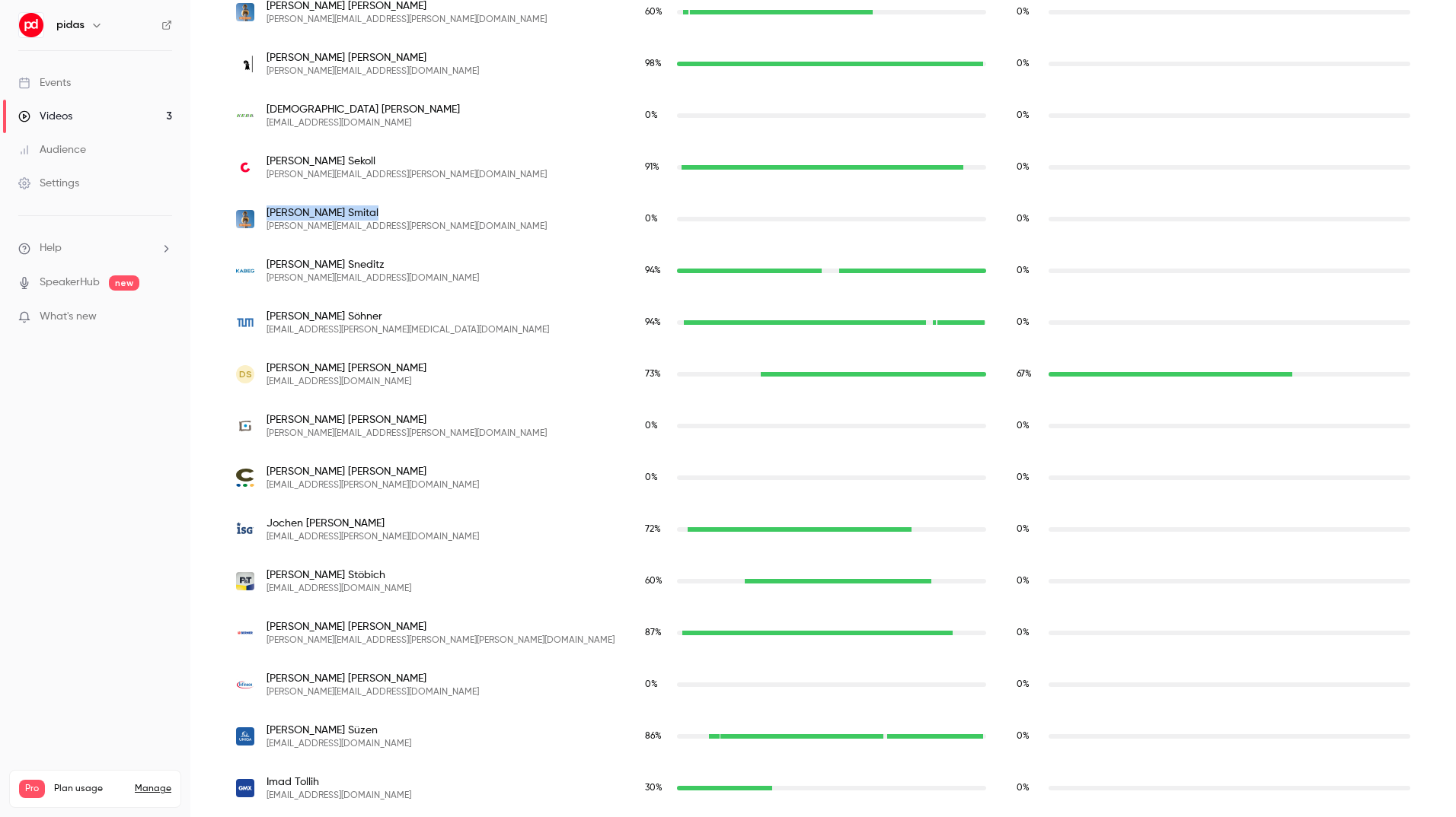
scroll to position [3972, 0]
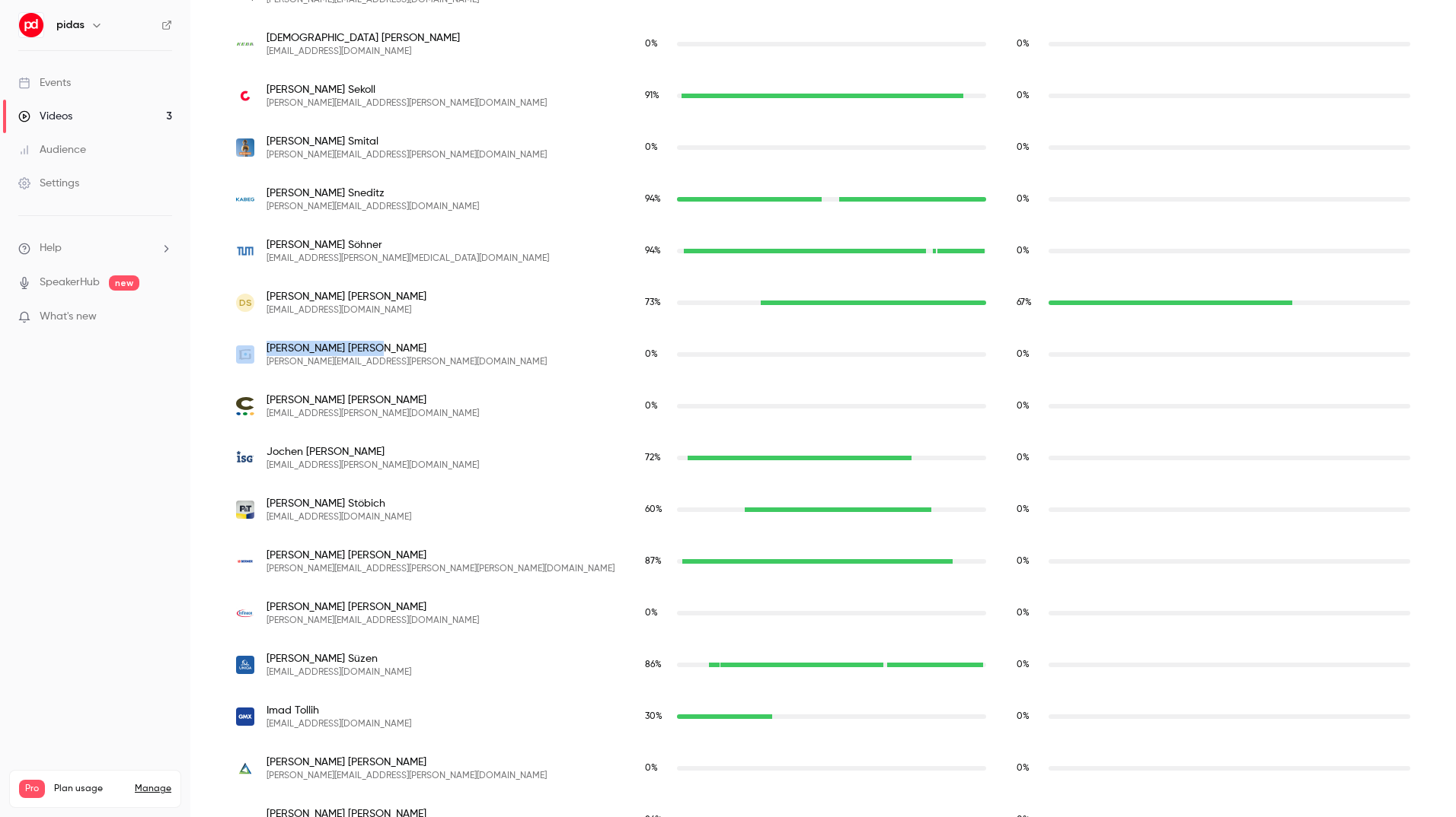
drag, startPoint x: 361, startPoint y: 346, endPoint x: 260, endPoint y: 350, distance: 101.1
click at [260, 350] on div "Denise Sommer denise.sommer@hirslanden.ch" at bounding box center [425, 355] width 379 height 27
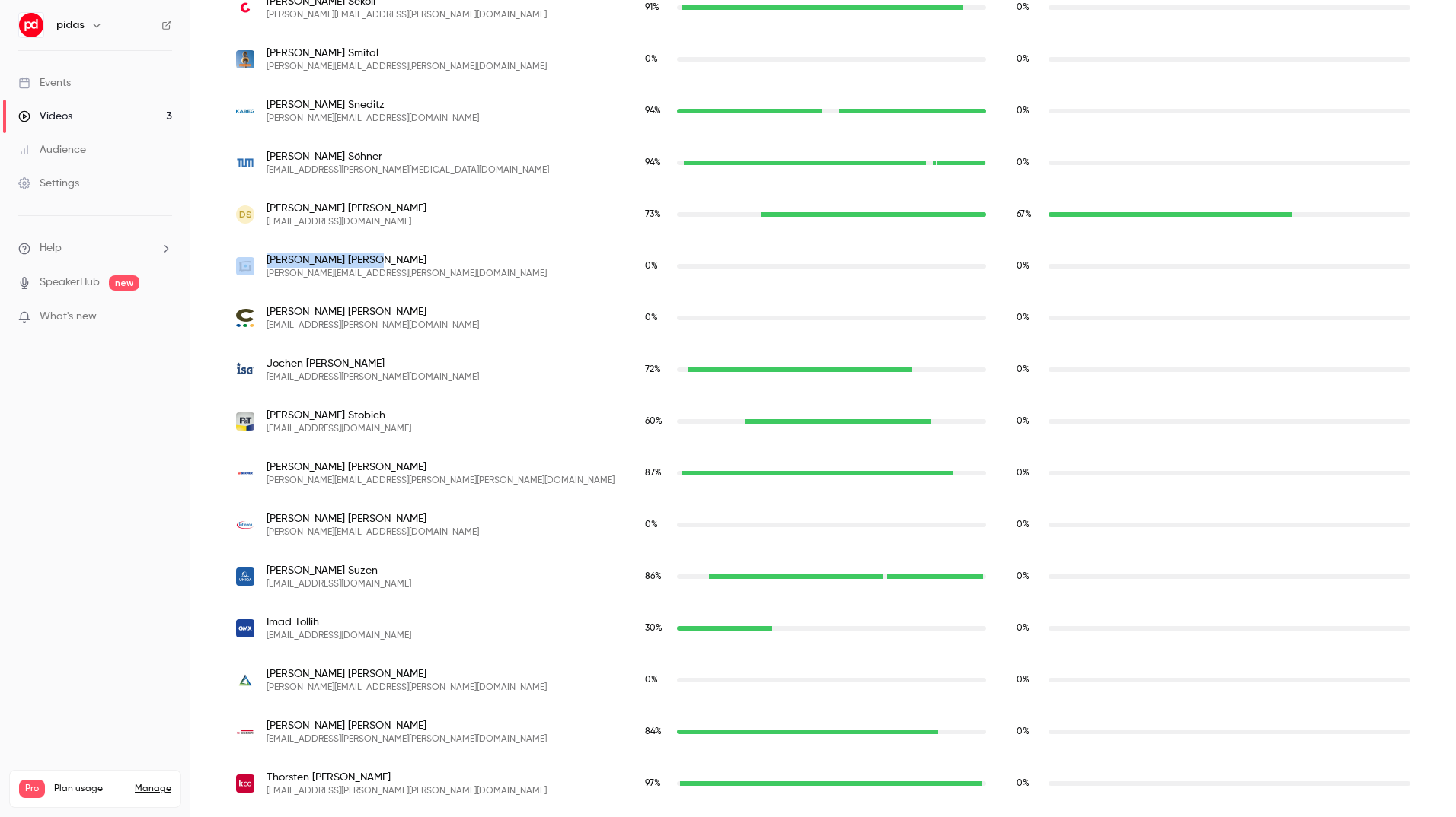
scroll to position [4061, 0]
drag, startPoint x: 334, startPoint y: 310, endPoint x: 267, endPoint y: 310, distance: 67.0
click at [267, 310] on span "Nino Stettler" at bounding box center [372, 310] width 213 height 15
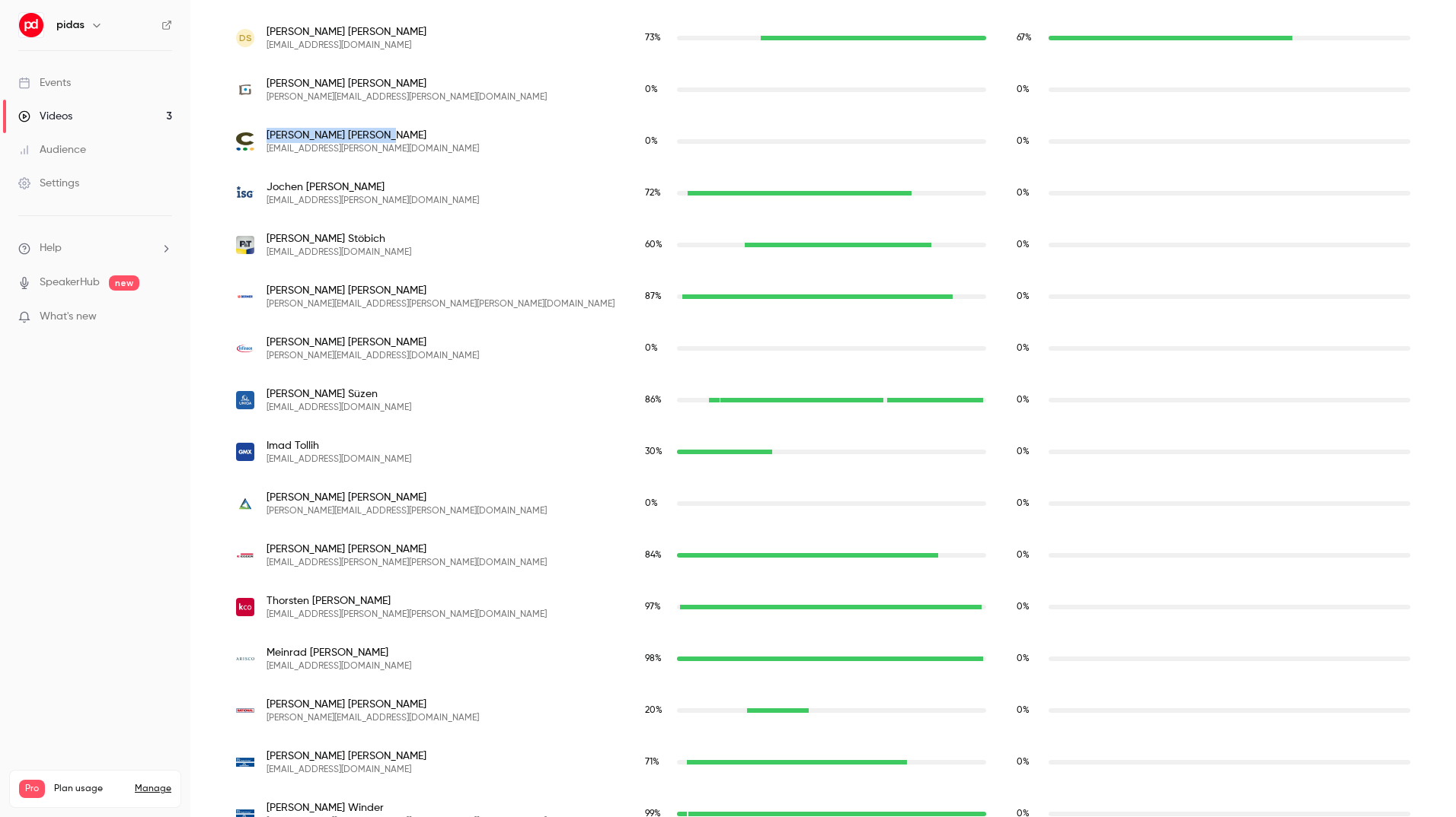
scroll to position [4239, 0]
drag, startPoint x: 342, startPoint y: 339, endPoint x: 266, endPoint y: 336, distance: 76.1
click at [266, 336] on div "Markus Supan markus.supan@infineon.com" at bounding box center [425, 347] width 379 height 27
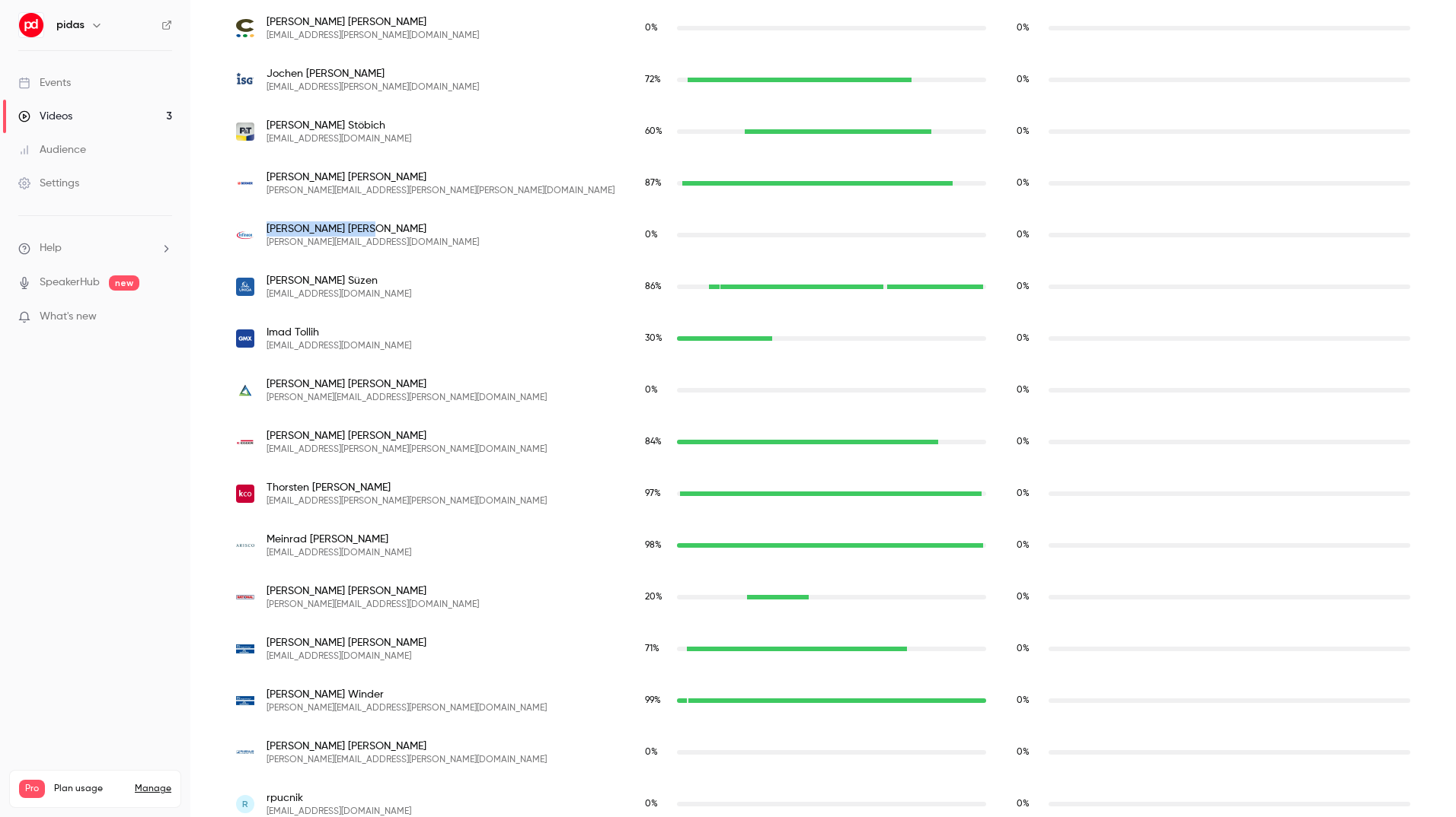
scroll to position [4376, 0]
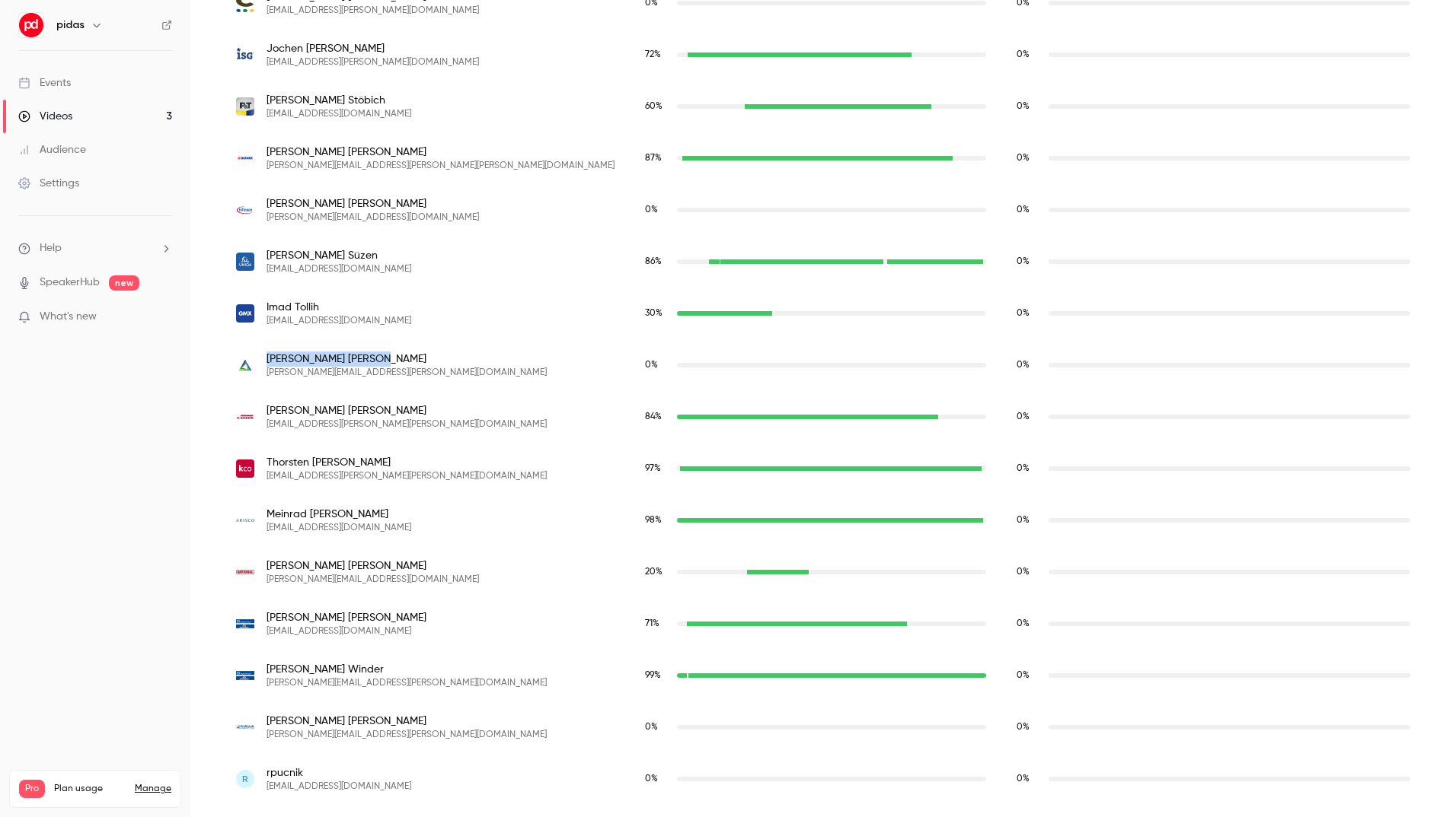
drag, startPoint x: 352, startPoint y: 351, endPoint x: 267, endPoint y: 356, distance: 85.1
click at [267, 356] on span "Frank Viehweg" at bounding box center [406, 359] width 280 height 15
drag, startPoint x: 335, startPoint y: 713, endPoint x: 267, endPoint y: 723, distance: 68.7
click at [267, 723] on div "Thomas Zeis thomas.zeis@ch.rhenus.com" at bounding box center [425, 727] width 409 height 52
drag, startPoint x: 315, startPoint y: 774, endPoint x: 266, endPoint y: 773, distance: 49.0
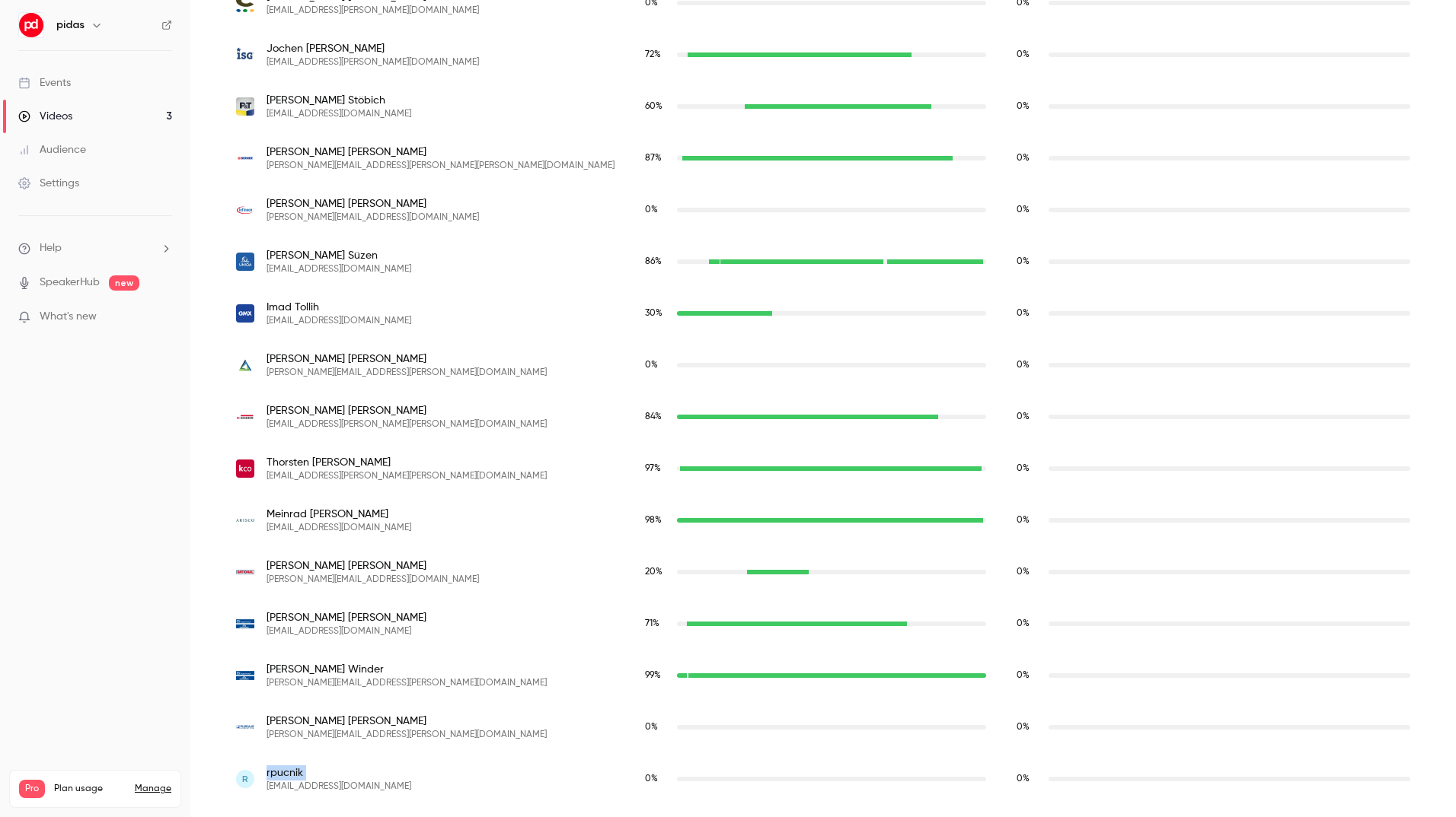
click at [266, 773] on div "r rpucnik rpucnik@gmail.com" at bounding box center [425, 779] width 379 height 27
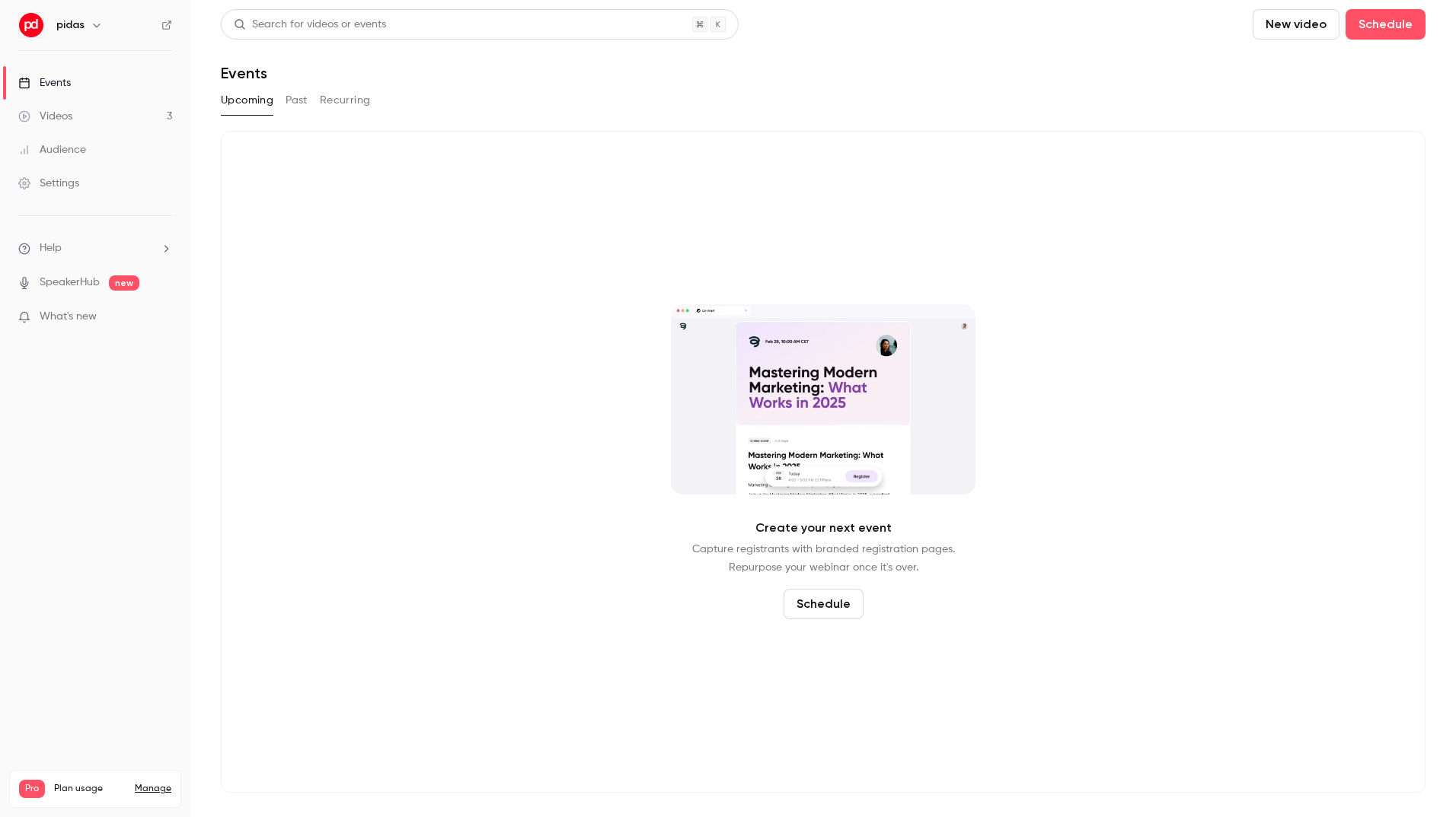
click at [80, 117] on link "Videos 3" at bounding box center [95, 116] width 191 height 34
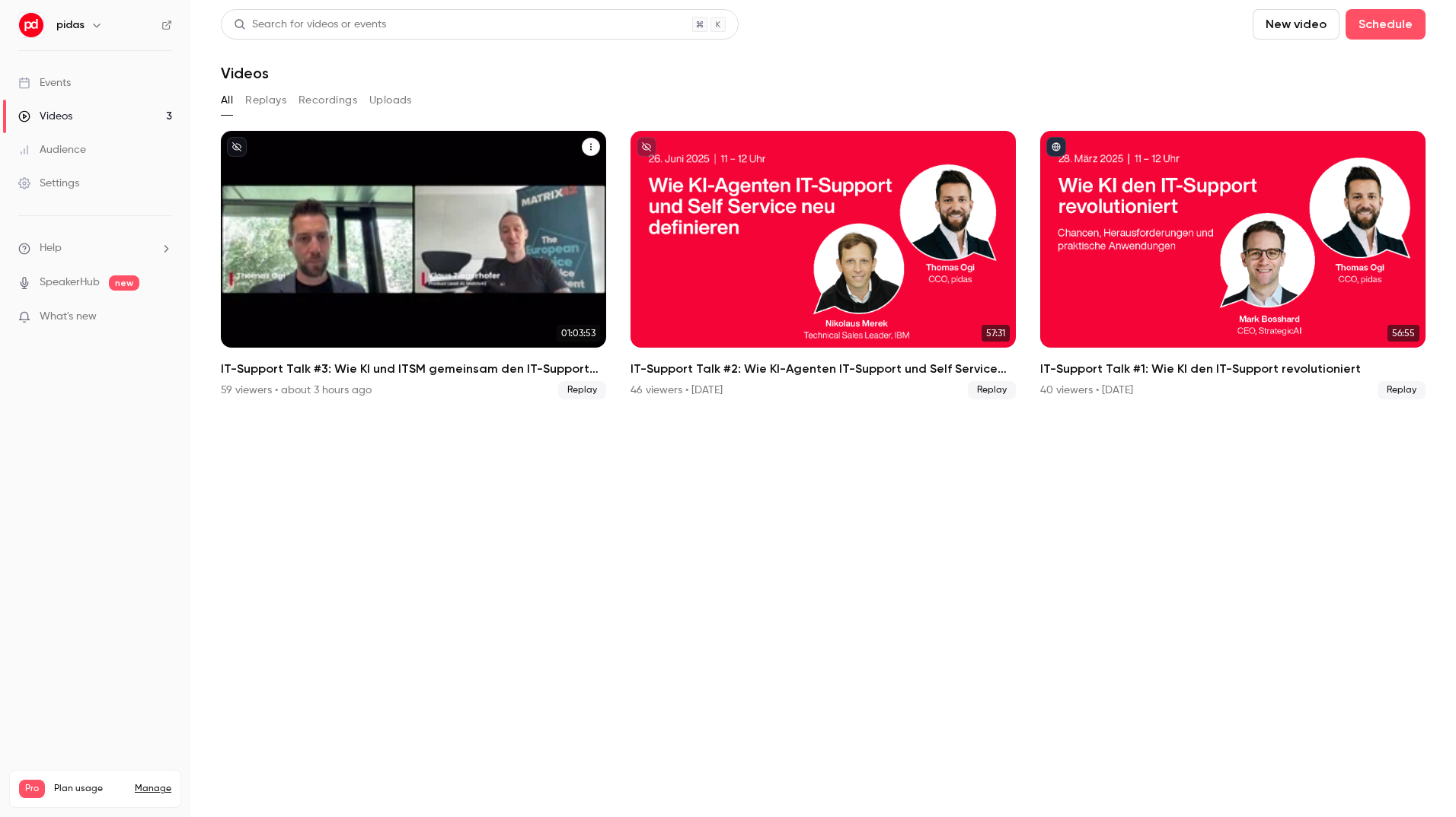
click at [359, 248] on div "IT-Support Talk #3: Wie KI und ITSM gemeinsam den IT-Support transformieren" at bounding box center [413, 239] width 385 height 217
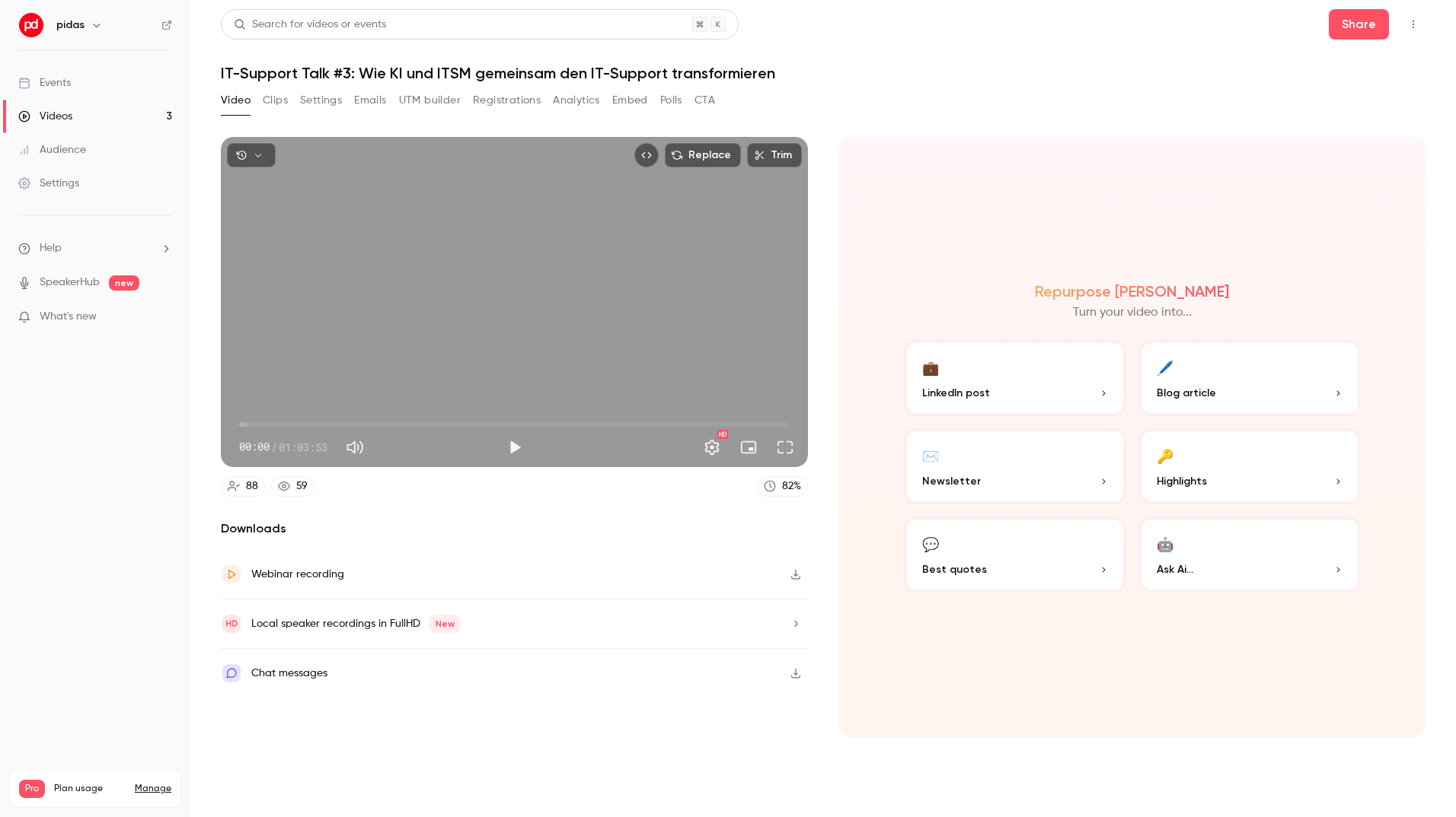
click at [518, 101] on button "Registrations" at bounding box center [507, 100] width 68 height 25
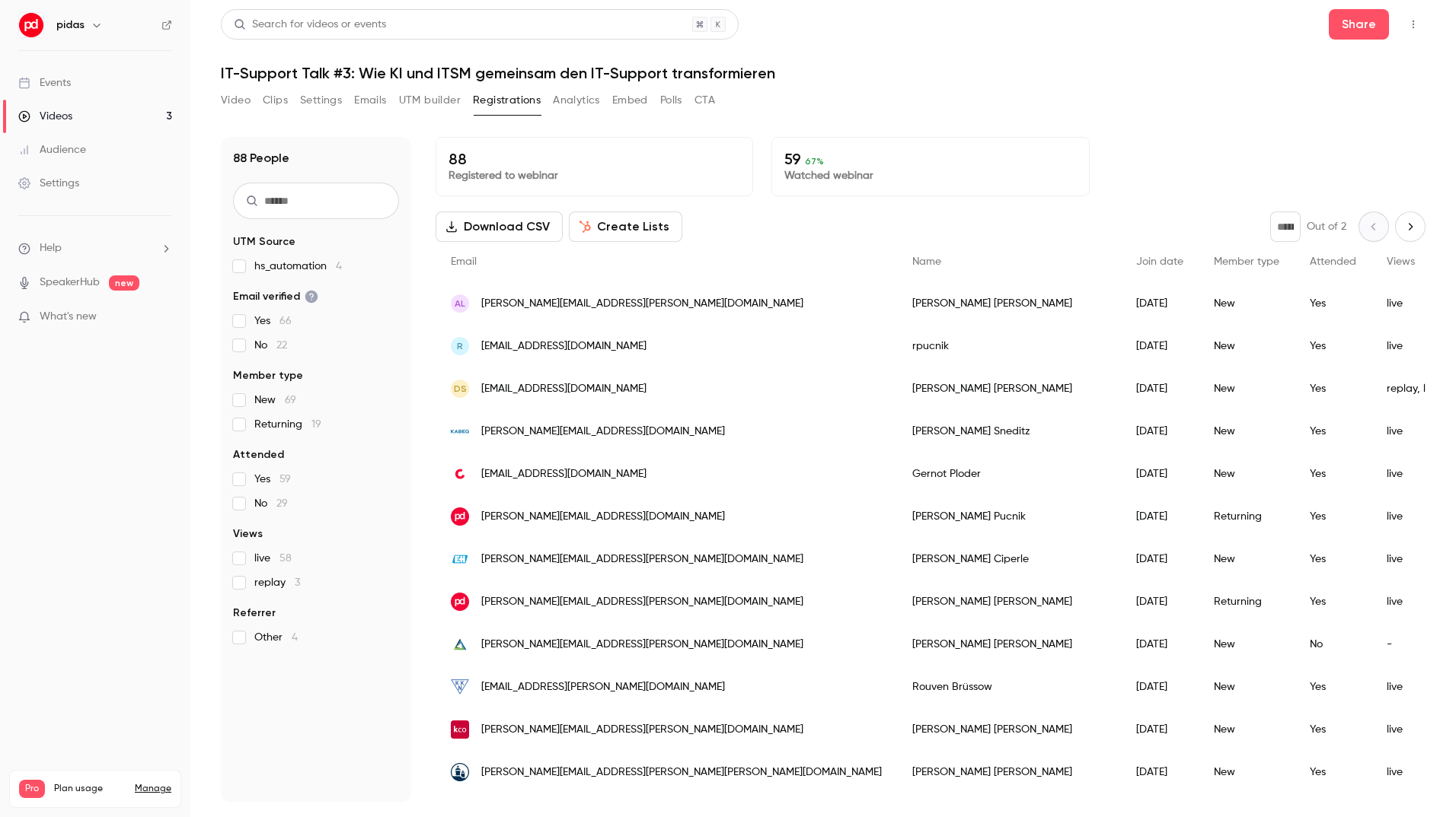
click at [530, 228] on button "Download CSV" at bounding box center [499, 227] width 127 height 31
